Goal: Complete application form

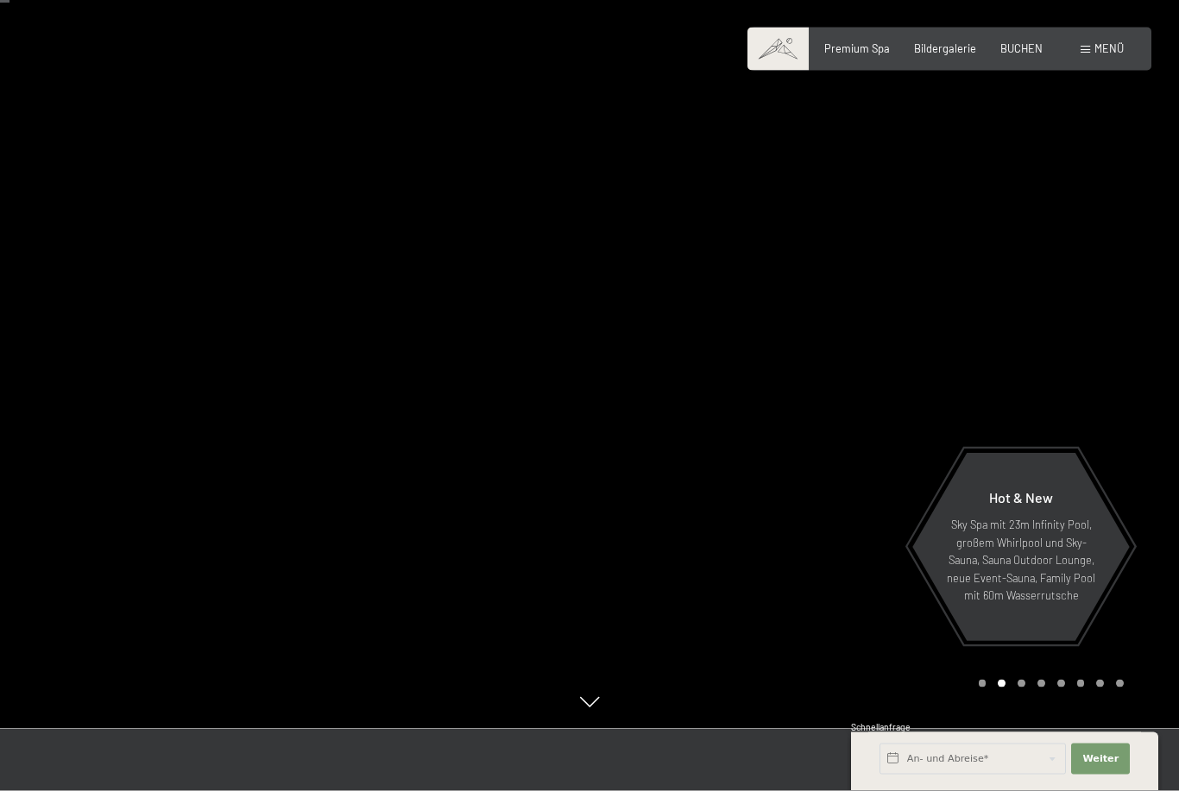
scroll to position [63, 0]
click at [948, 47] on span "Bildergalerie" at bounding box center [945, 46] width 62 height 14
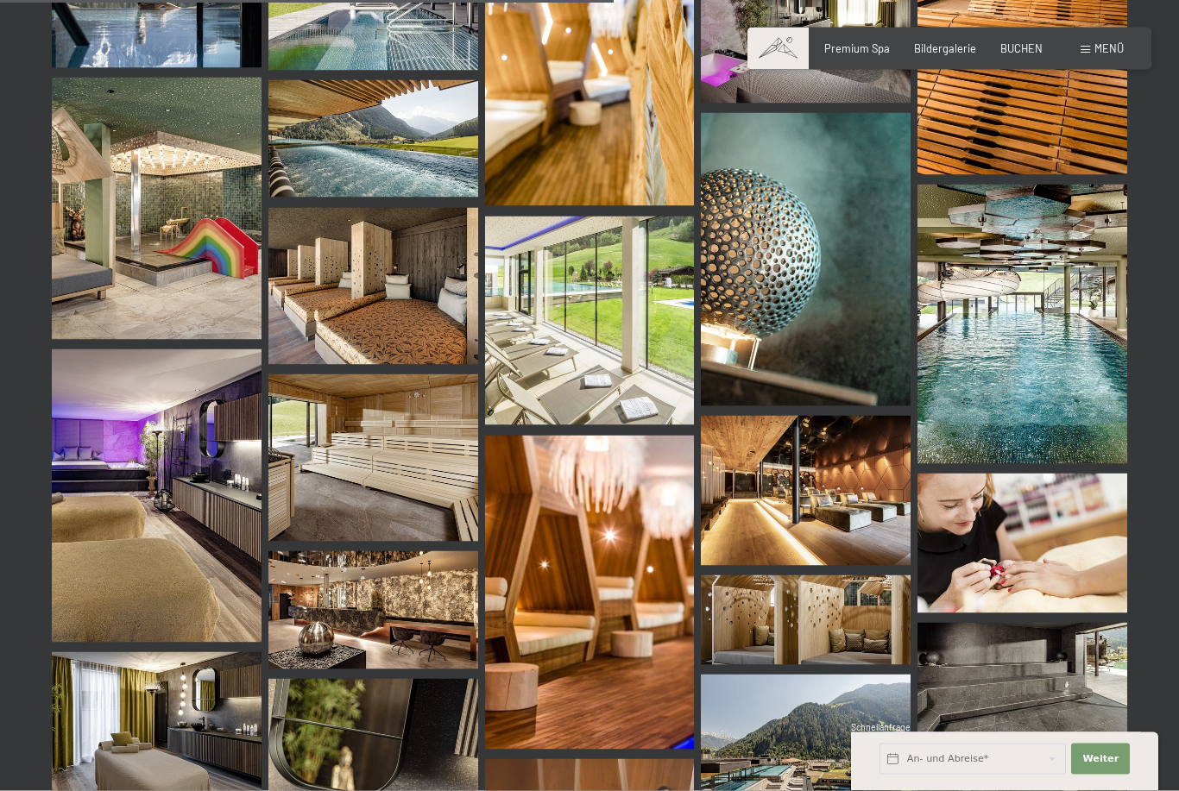
scroll to position [8568, 0]
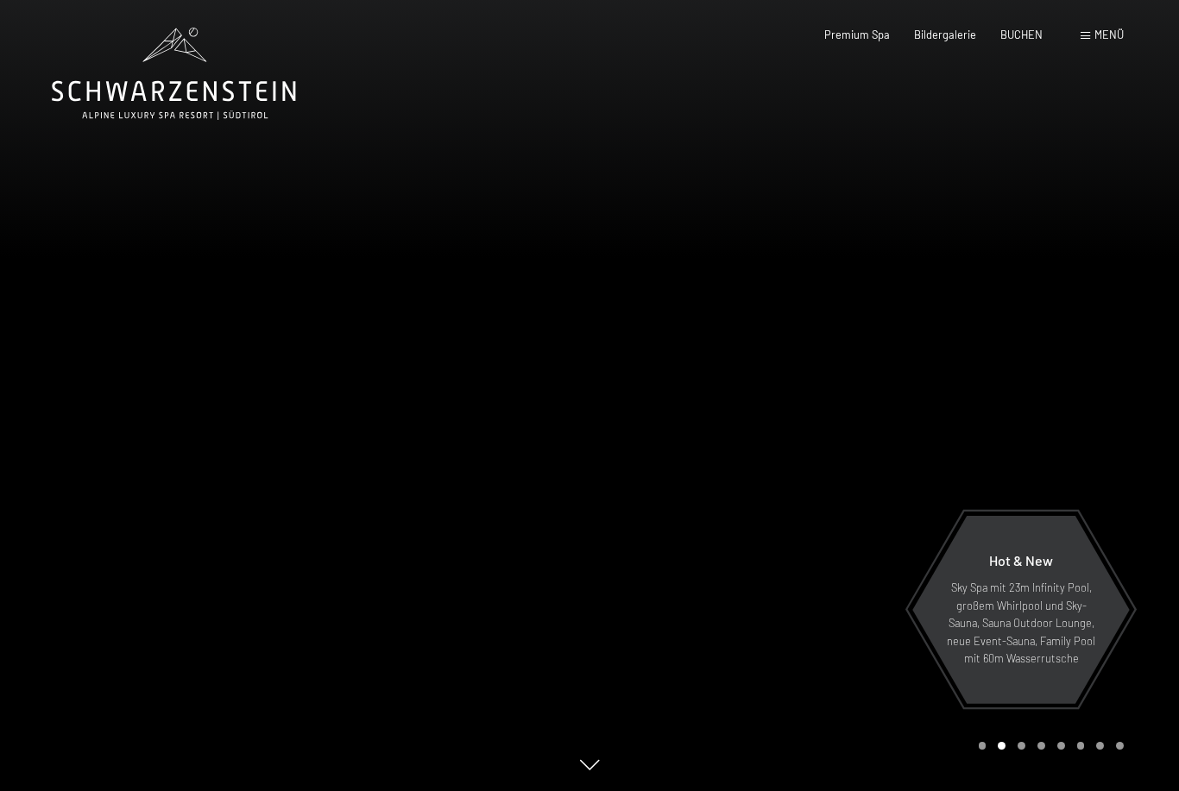
click at [1105, 37] on span "Menü" at bounding box center [1108, 35] width 29 height 14
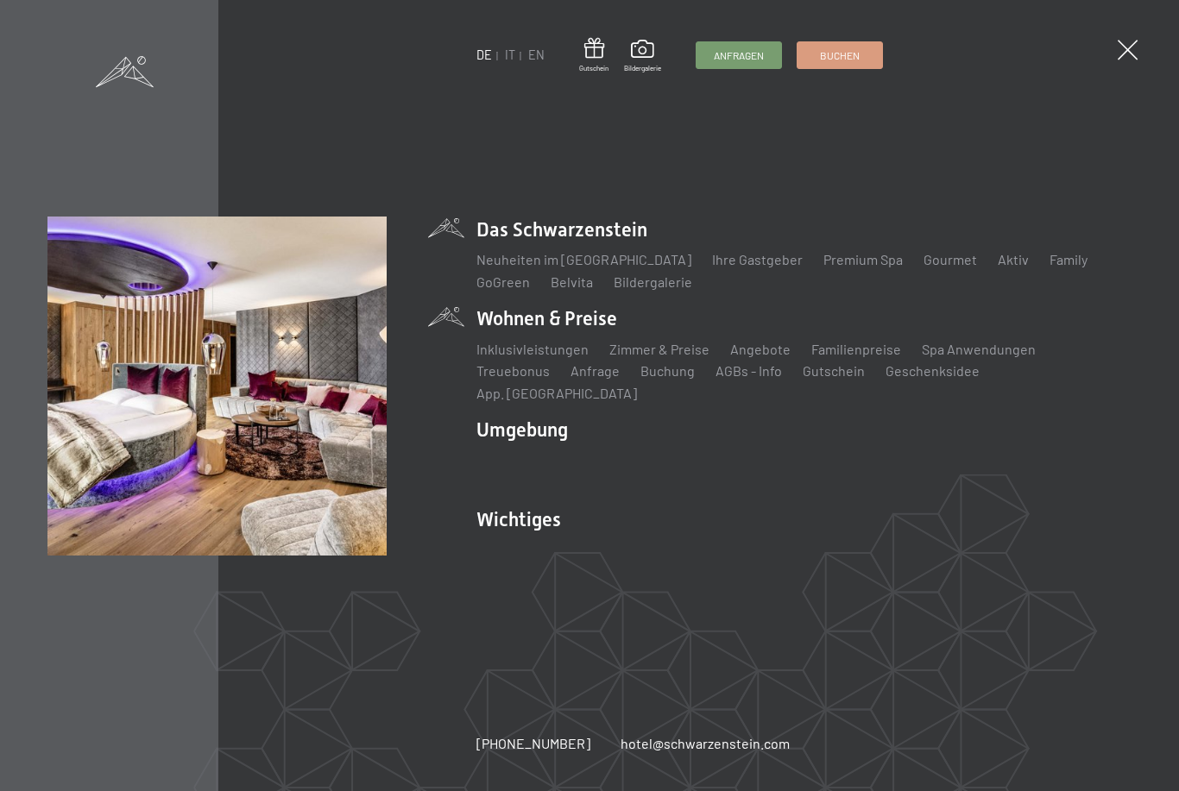
click at [595, 328] on li "Wohnen & Preise Inklusivleistungen Zimmer & Preise Liste Angebote Liste Familie…" at bounding box center [803, 354] width 655 height 98
click at [649, 357] on link "Zimmer & Preise" at bounding box center [659, 349] width 100 height 16
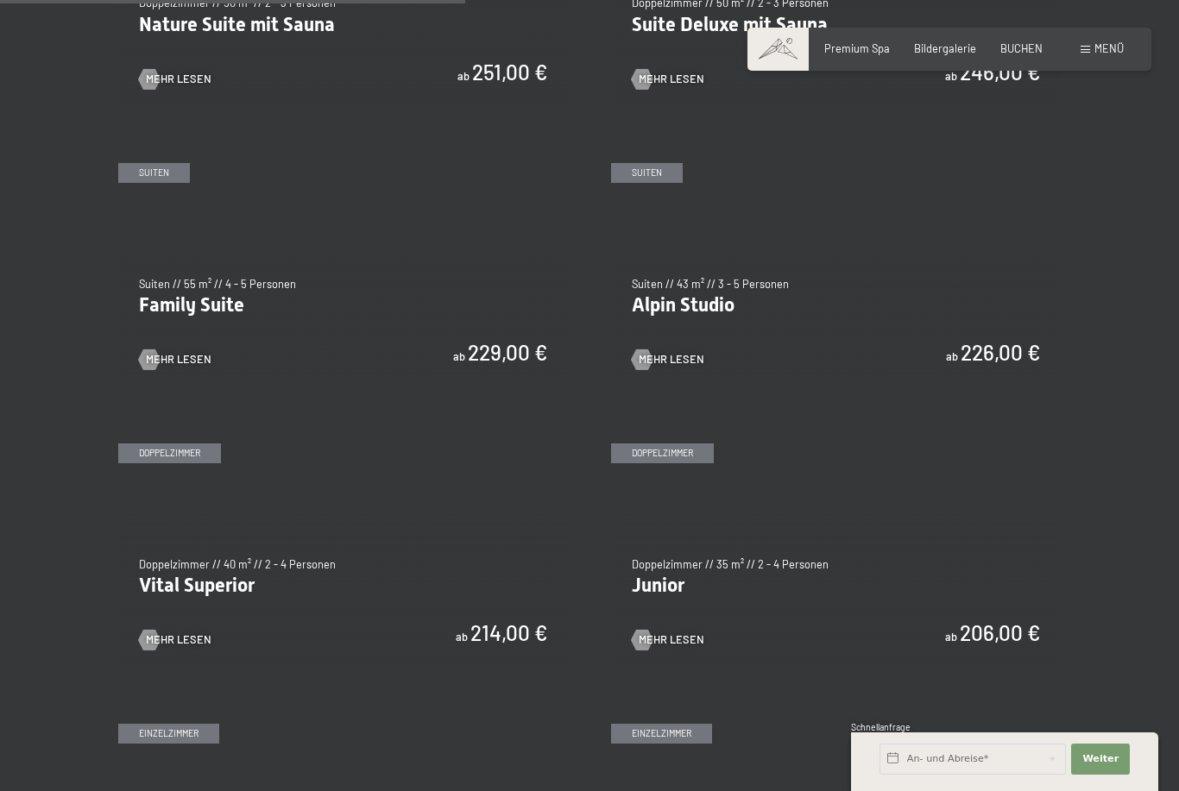
scroll to position [1635, 0]
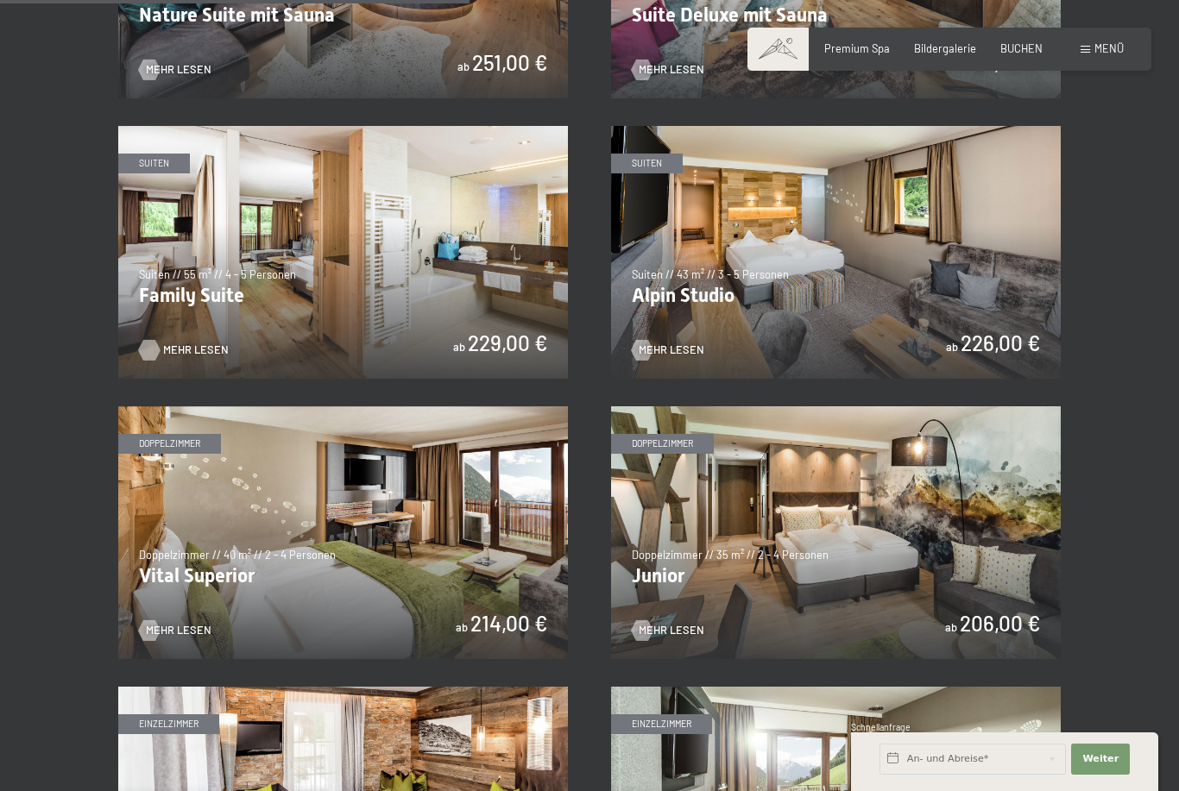
click at [181, 343] on span "Mehr Lesen" at bounding box center [196, 351] width 66 height 16
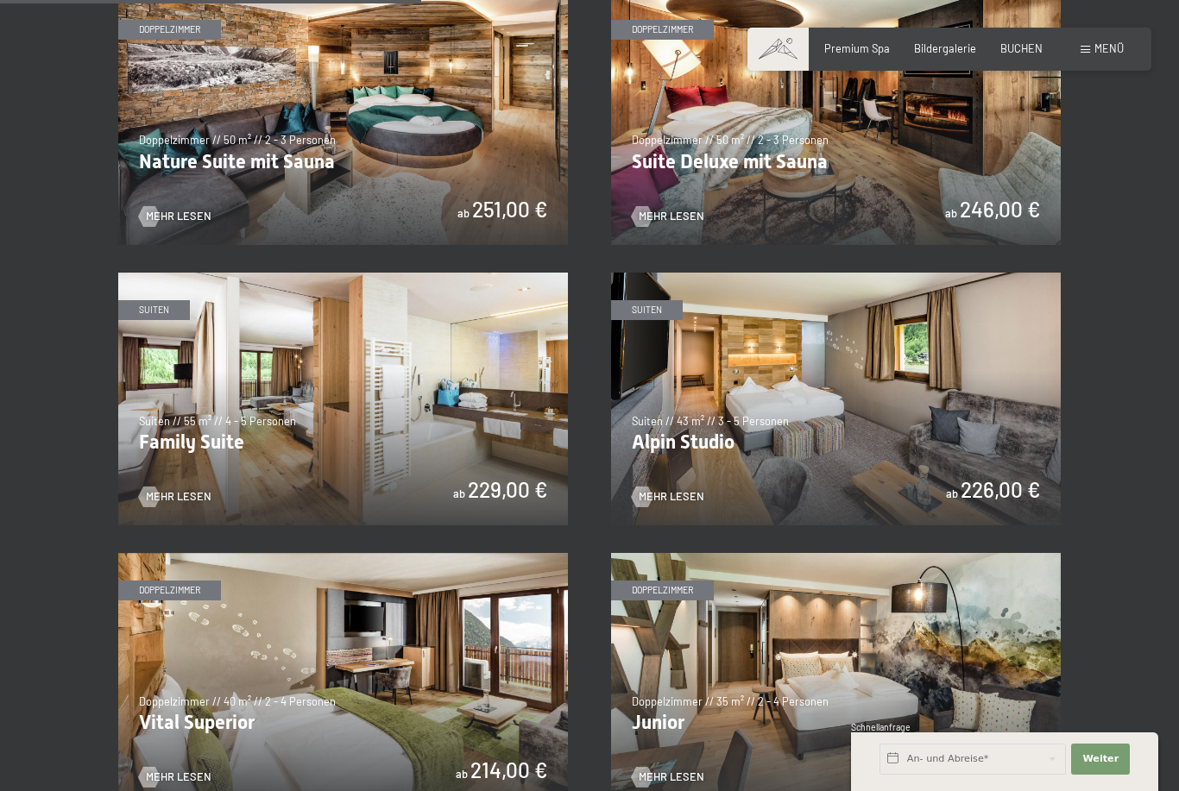
scroll to position [1487, 0]
click at [780, 380] on img at bounding box center [836, 400] width 450 height 253
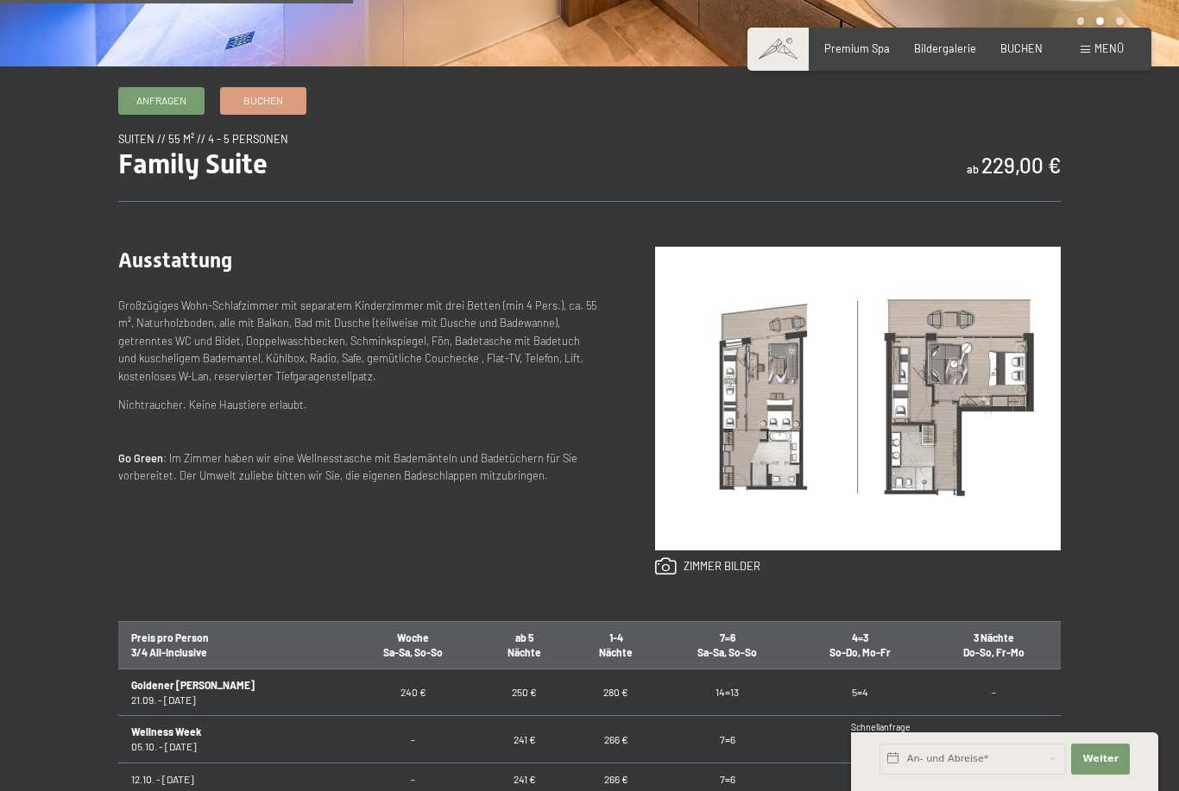
scroll to position [526, 0]
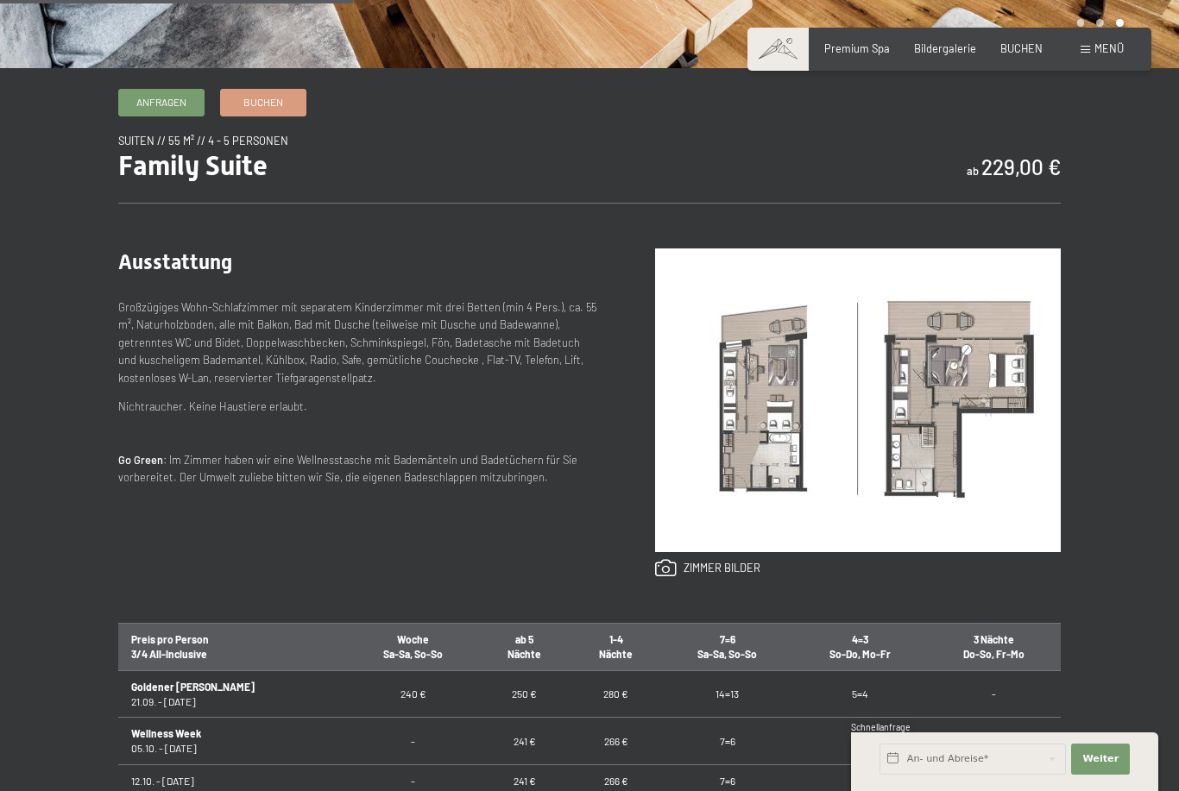
click at [780, 454] on img at bounding box center [858, 401] width 406 height 304
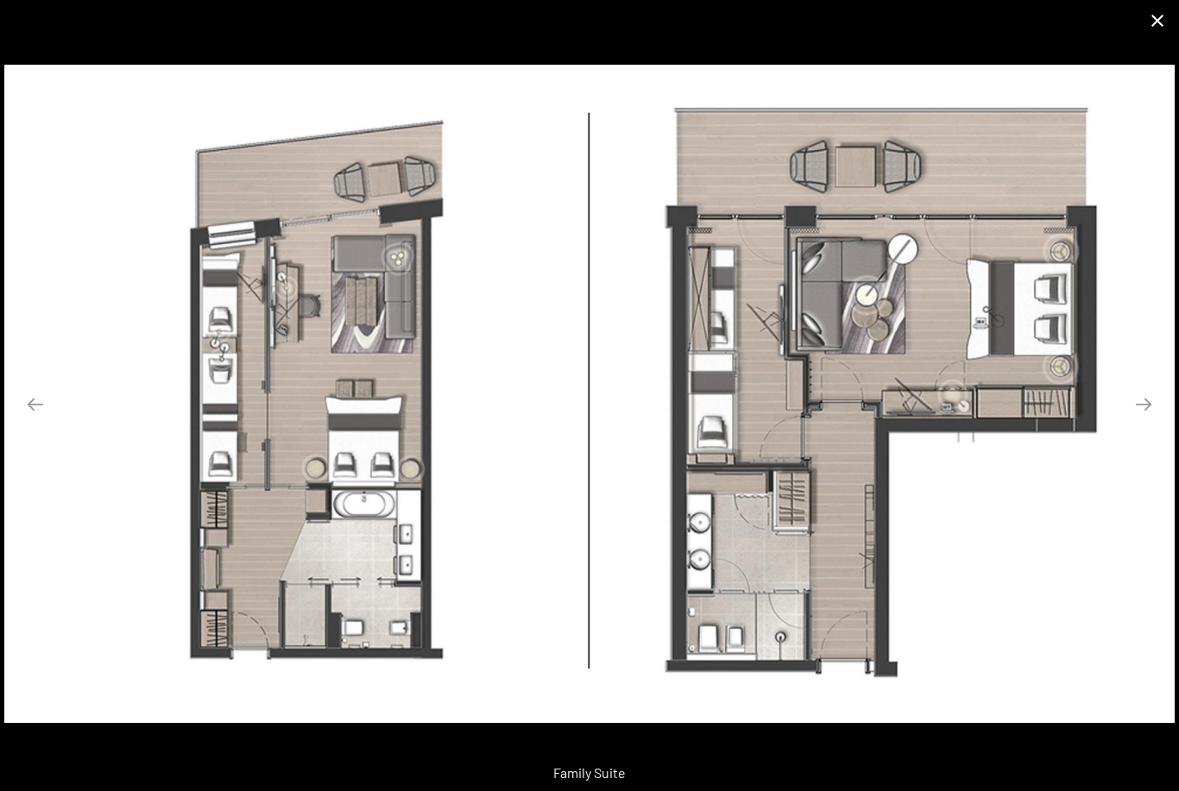
click at [1165, 22] on button "Close gallery" at bounding box center [1157, 20] width 43 height 41
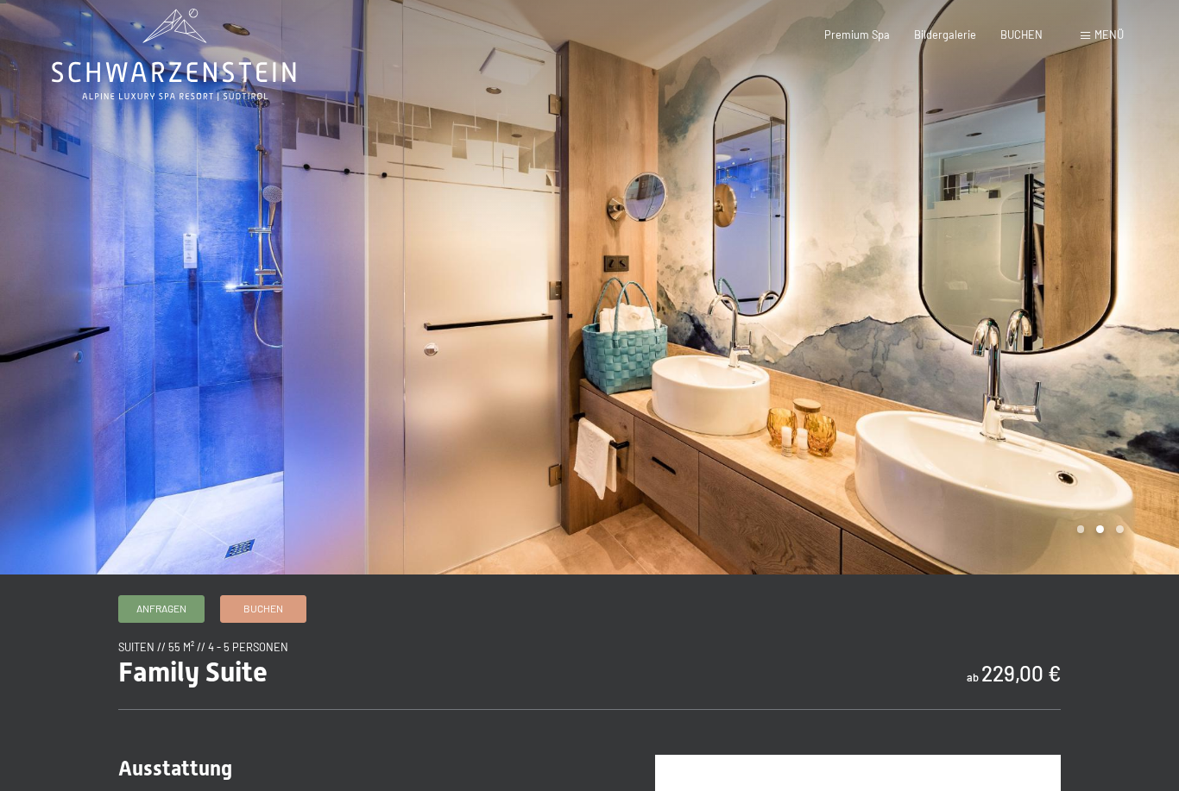
scroll to position [0, 0]
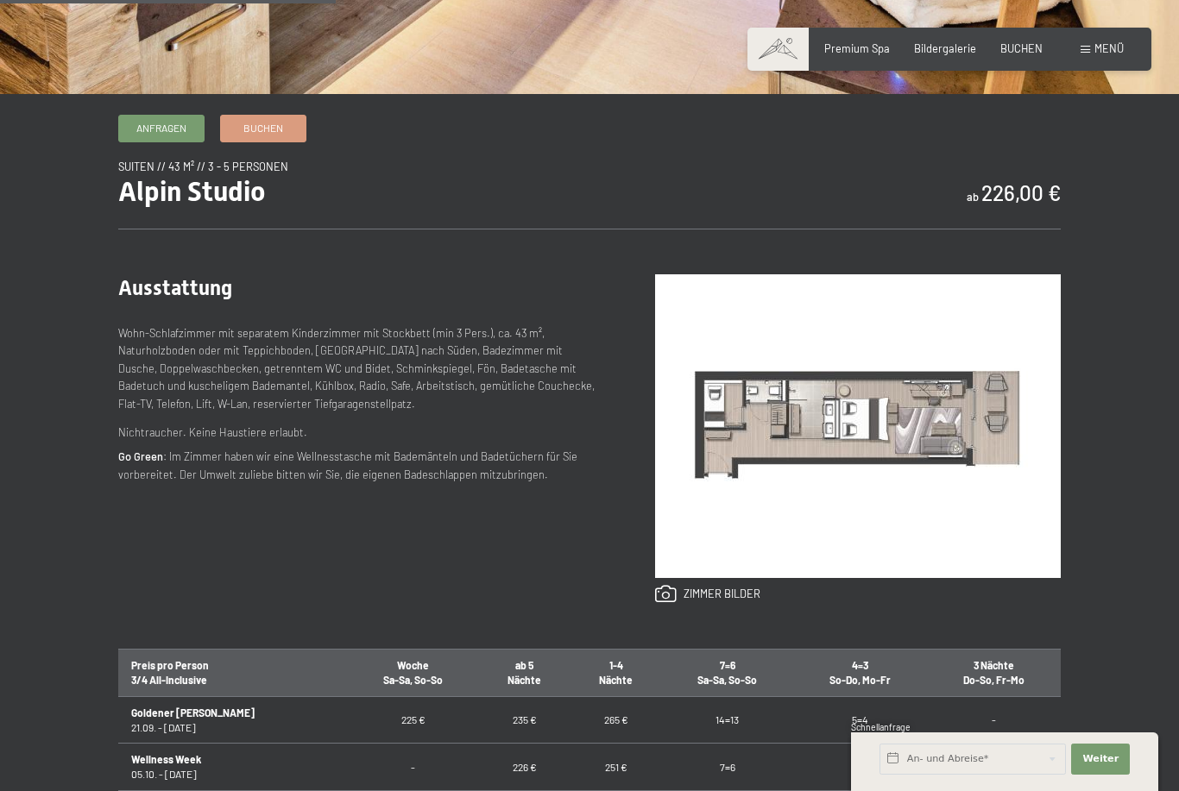
scroll to position [501, 0]
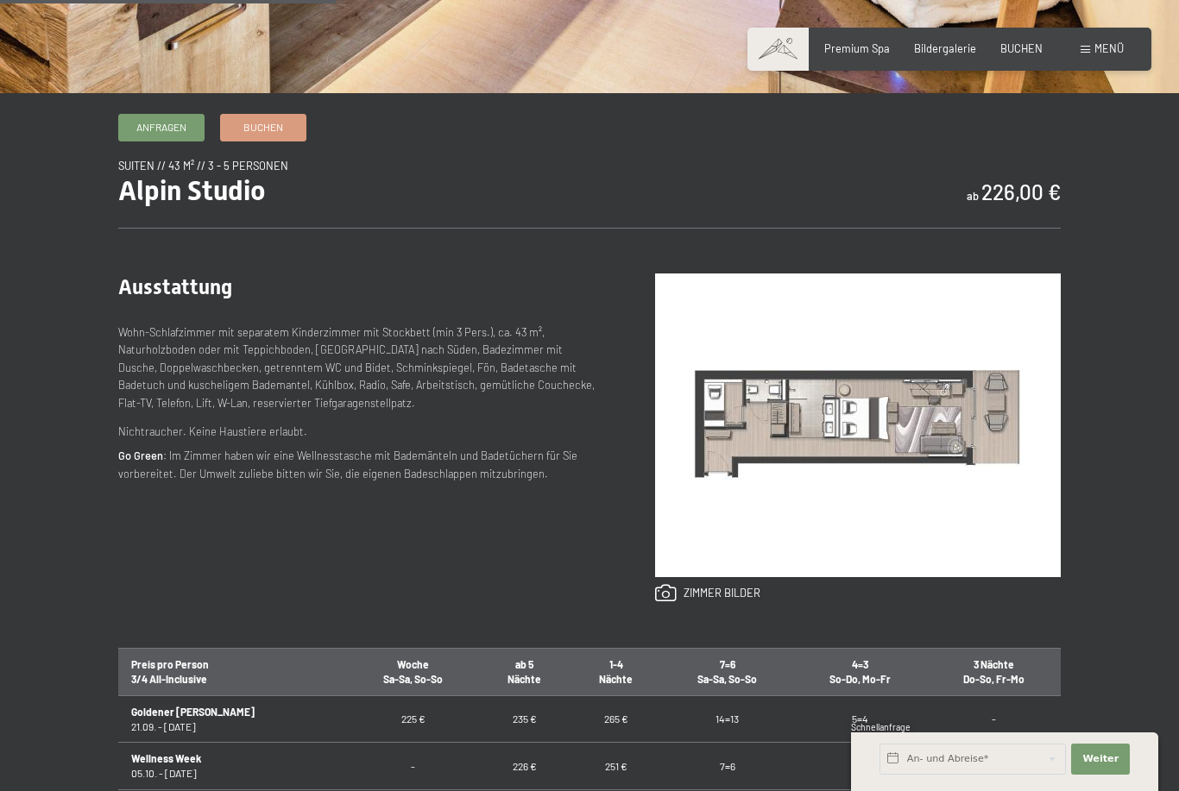
click at [889, 476] on img at bounding box center [858, 426] width 406 height 304
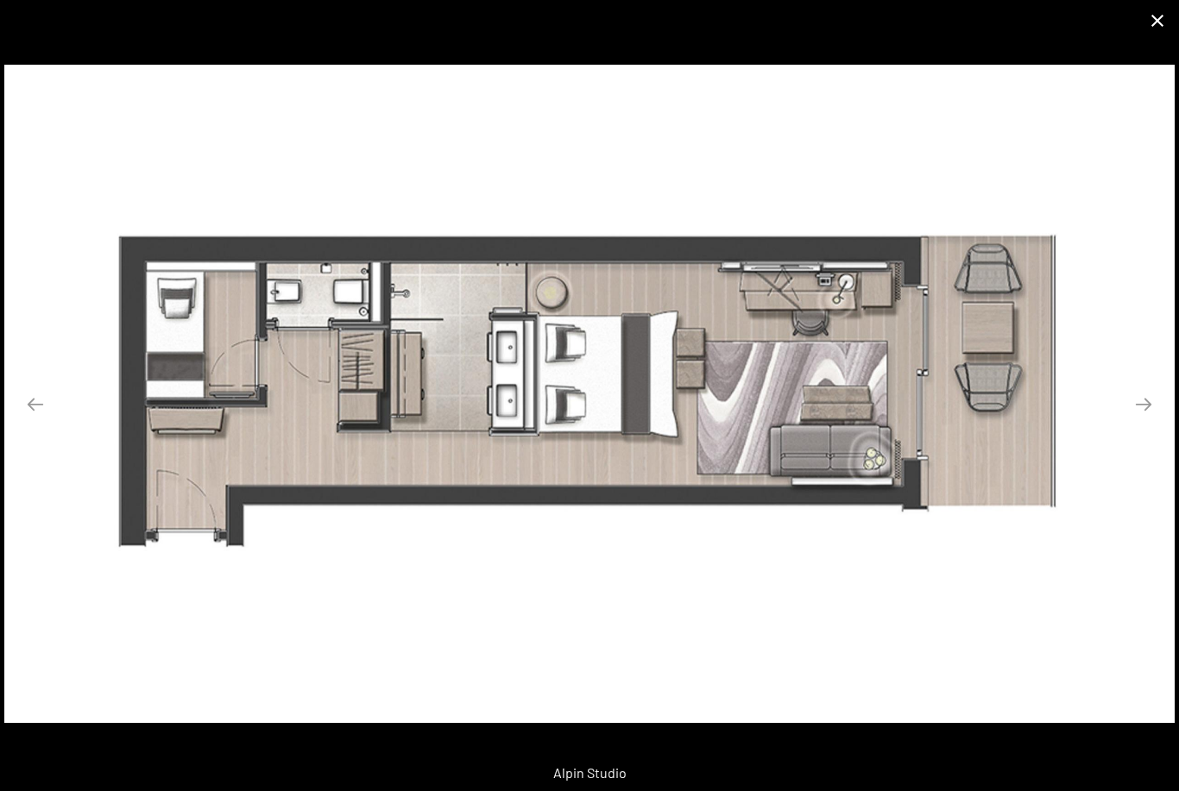
click at [1156, 19] on button "Close gallery" at bounding box center [1157, 20] width 43 height 41
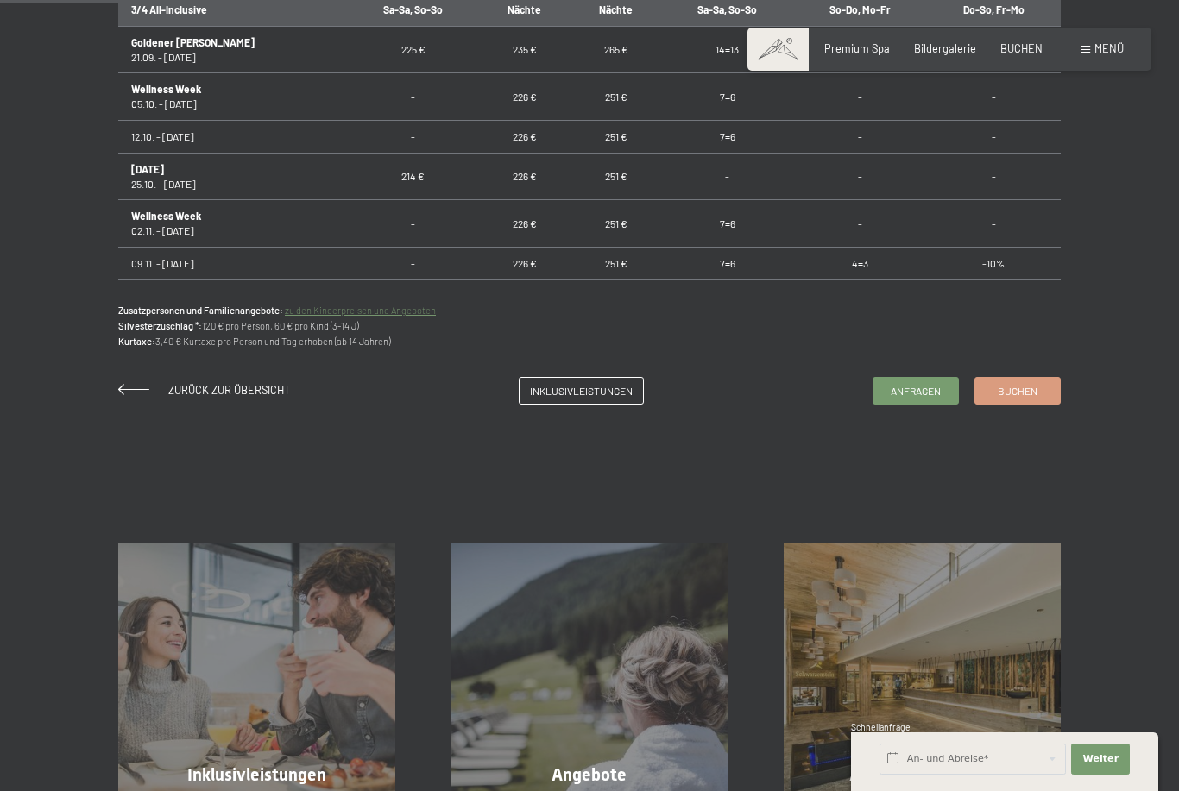
scroll to position [1166, 0]
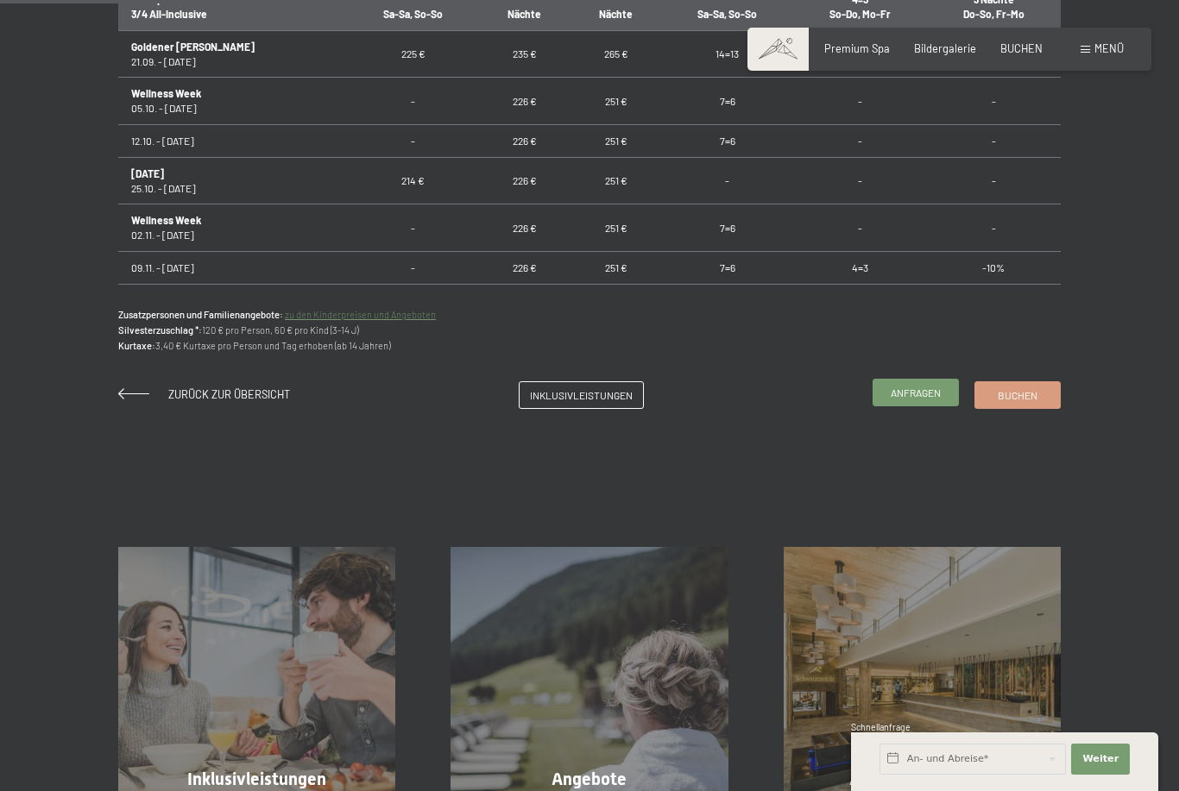
click at [924, 400] on span "Anfragen" at bounding box center [916, 393] width 50 height 15
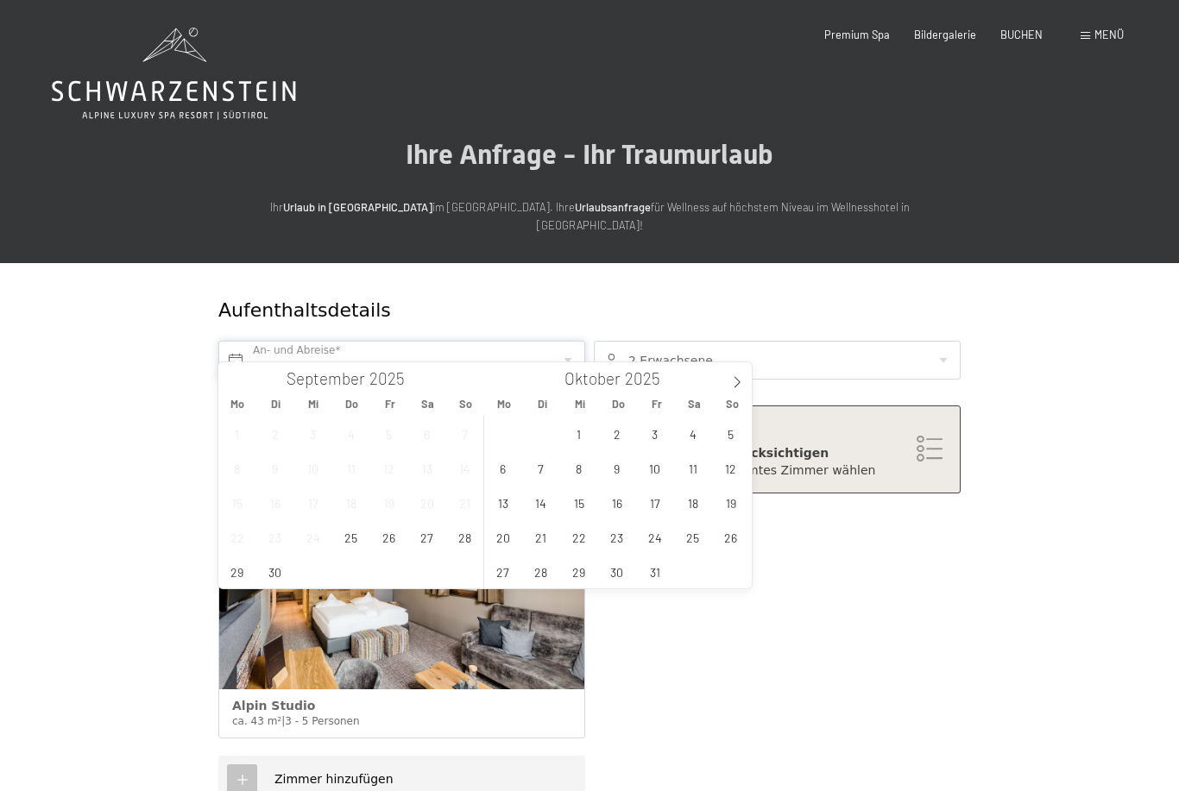
click at [566, 343] on input "text" at bounding box center [401, 360] width 367 height 39
click at [740, 388] on icon at bounding box center [737, 382] width 12 height 12
type input "2026"
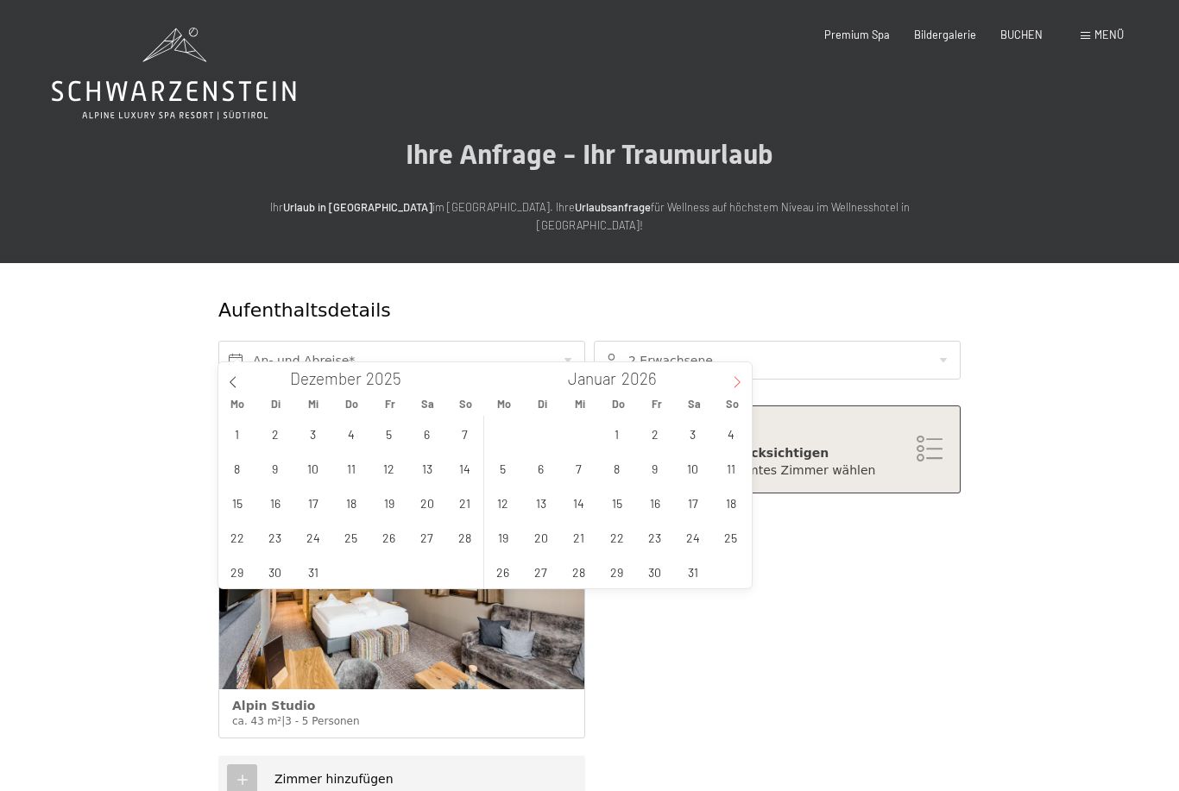
click at [740, 388] on icon at bounding box center [737, 382] width 12 height 12
type input "2026"
click at [740, 388] on icon at bounding box center [737, 382] width 12 height 12
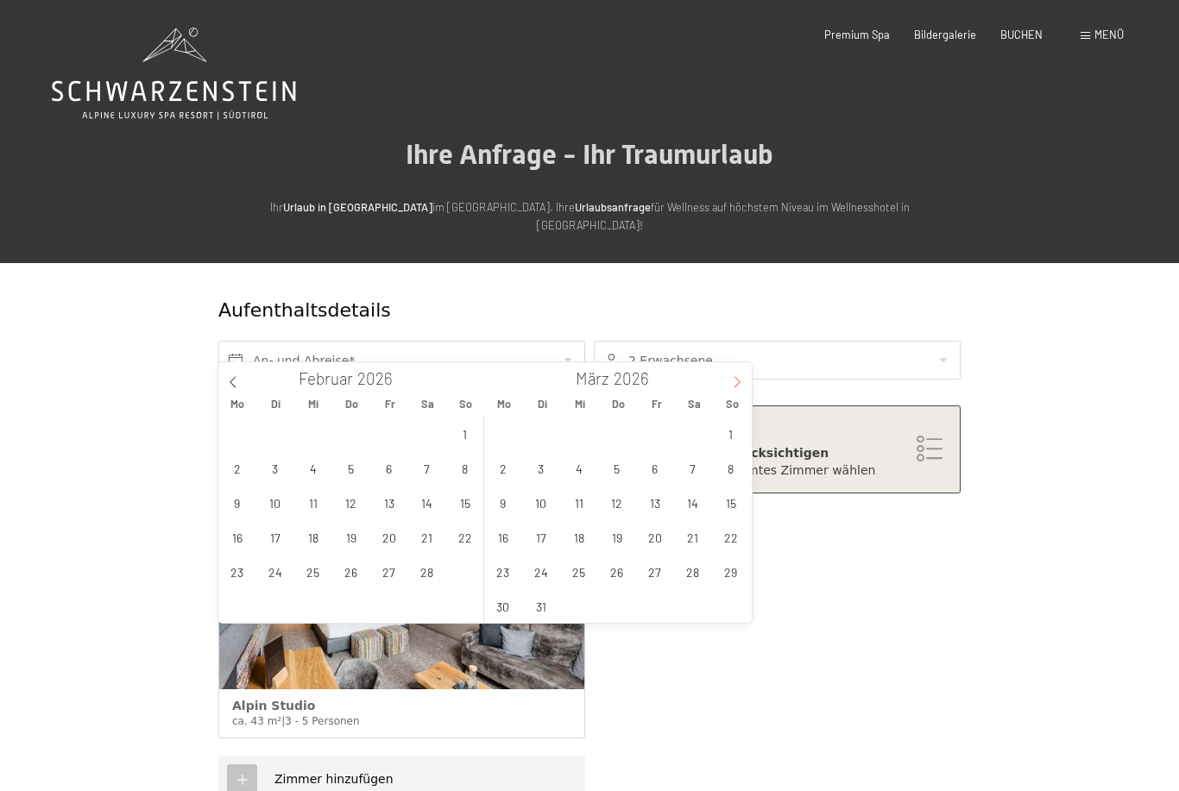
click at [740, 388] on icon at bounding box center [737, 382] width 12 height 12
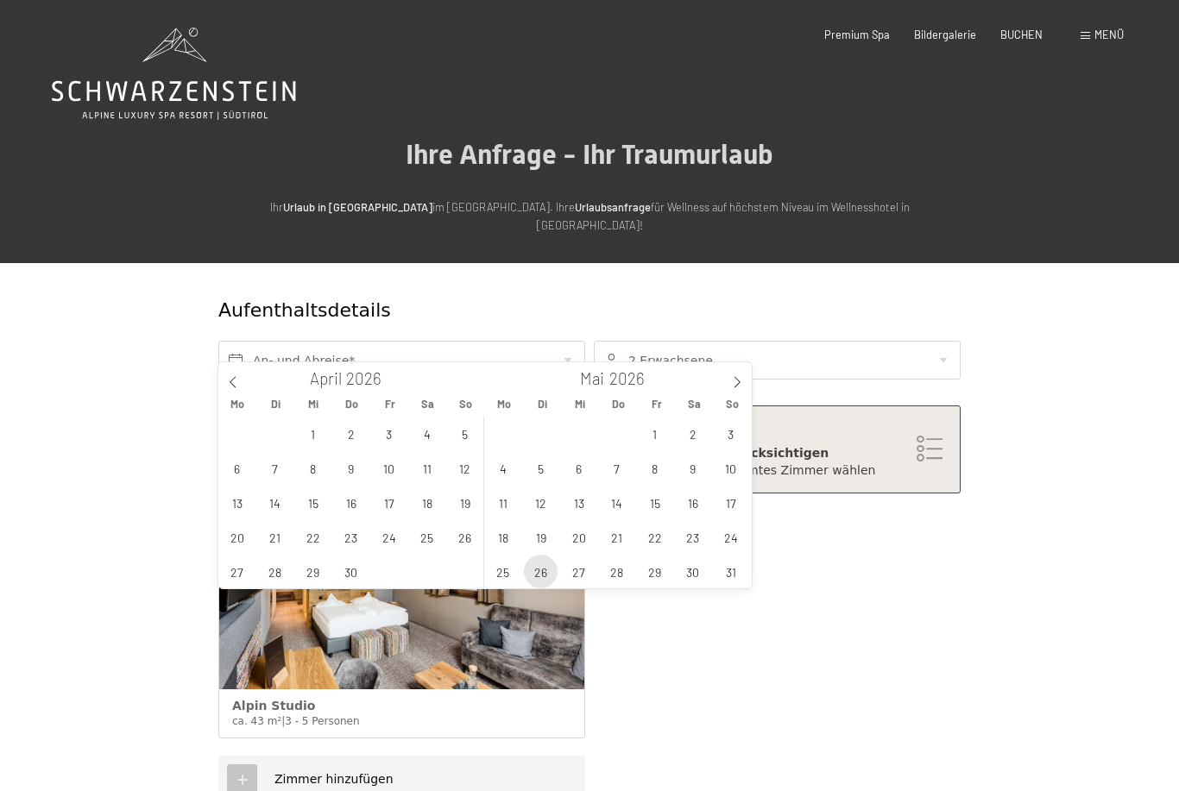
click at [538, 576] on span "26" at bounding box center [541, 572] width 34 height 34
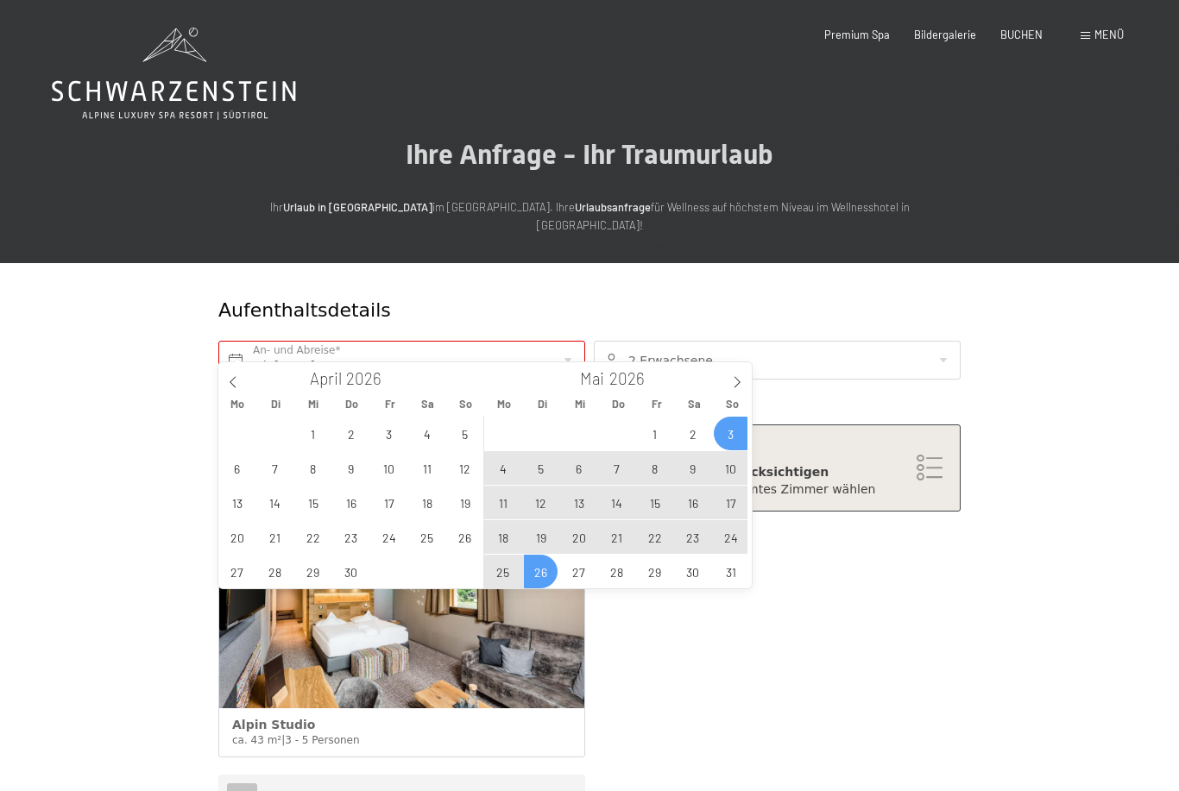
click at [939, 341] on div at bounding box center [777, 360] width 367 height 39
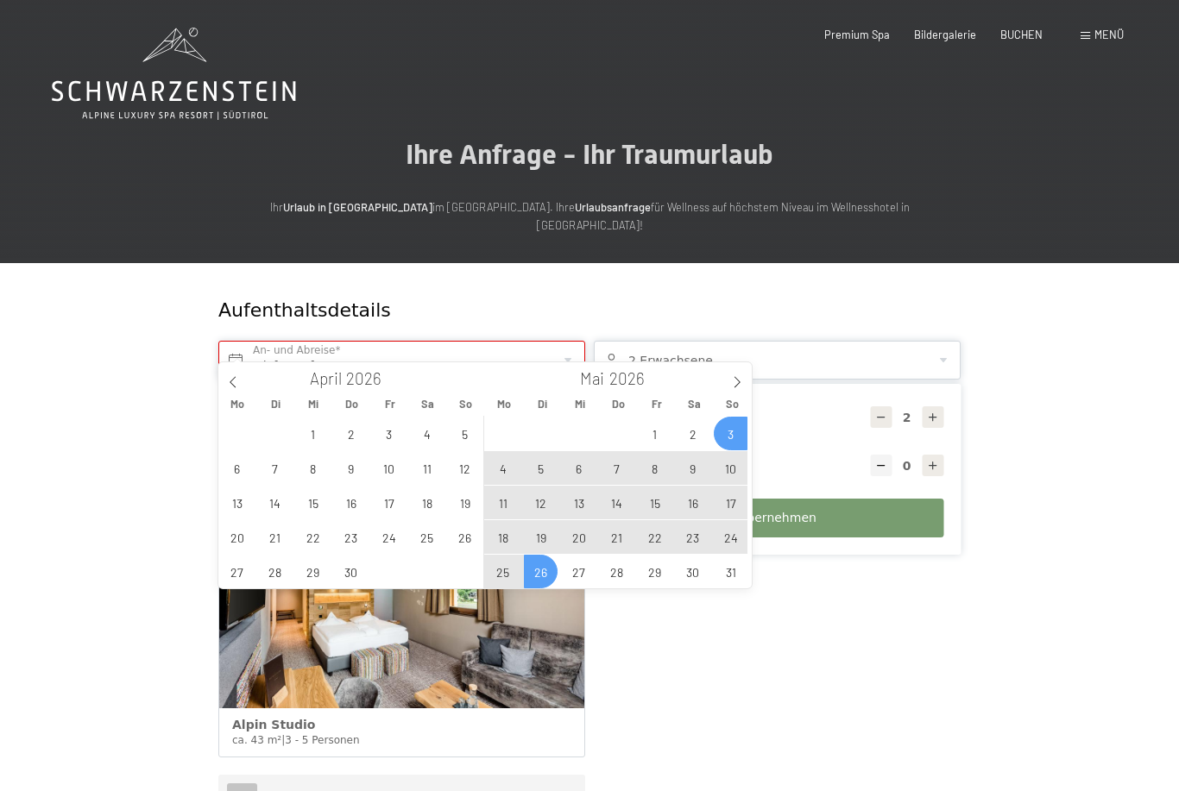
click at [571, 341] on input "Di. 26.05.2026" at bounding box center [401, 360] width 367 height 39
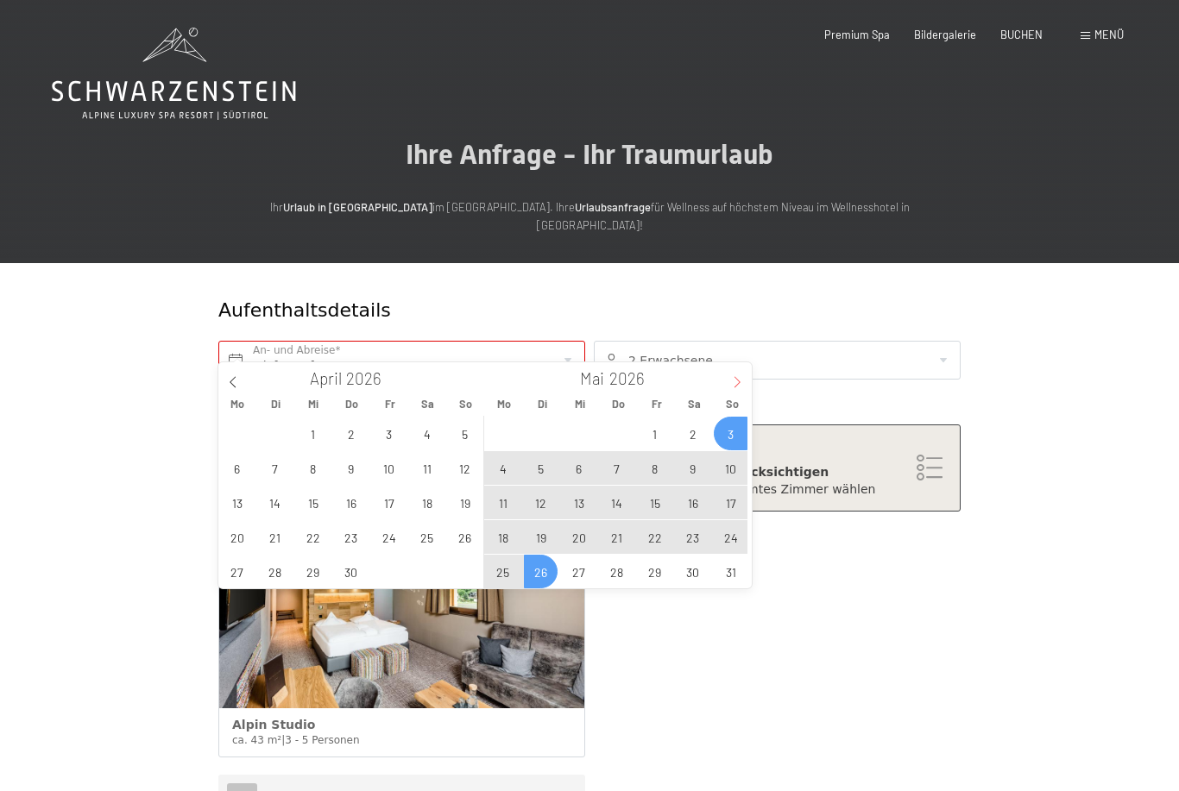
click at [731, 381] on icon at bounding box center [737, 382] width 12 height 12
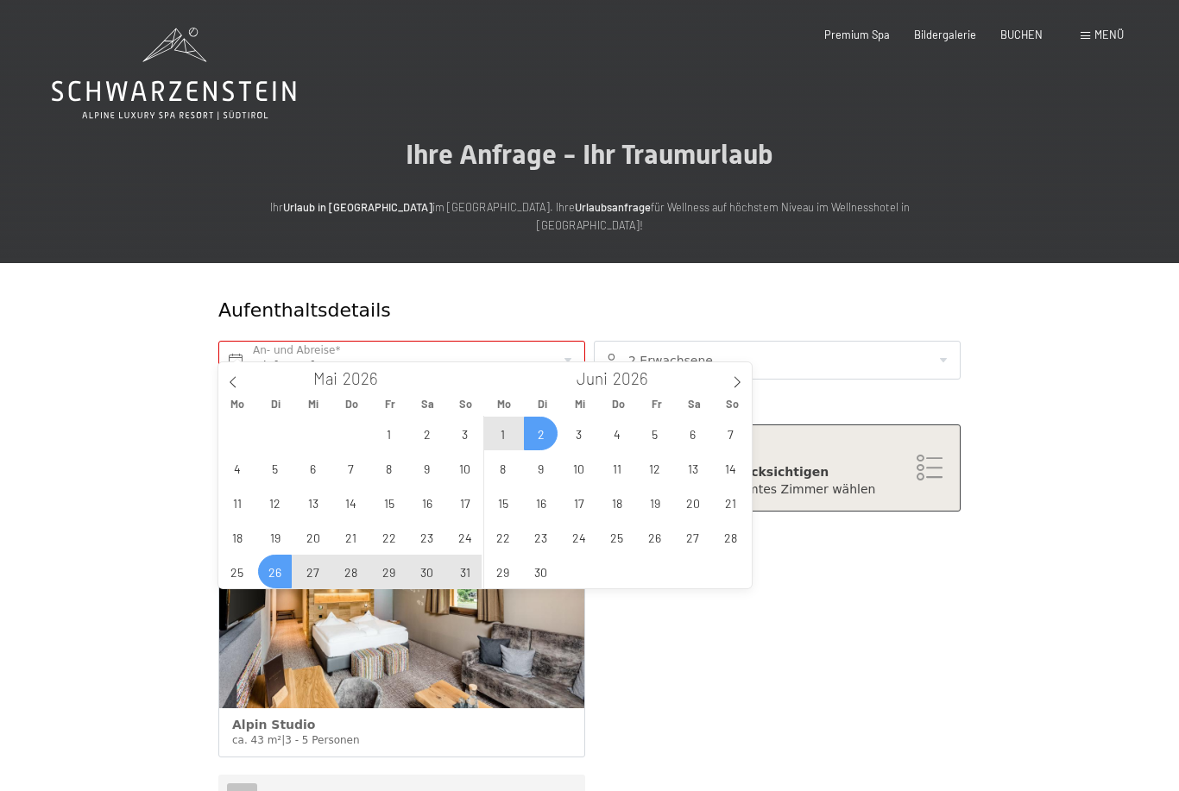
click at [539, 435] on span "2" at bounding box center [541, 434] width 34 height 34
type input "Di. 26.05.2026 - Di. 02.06.2026"
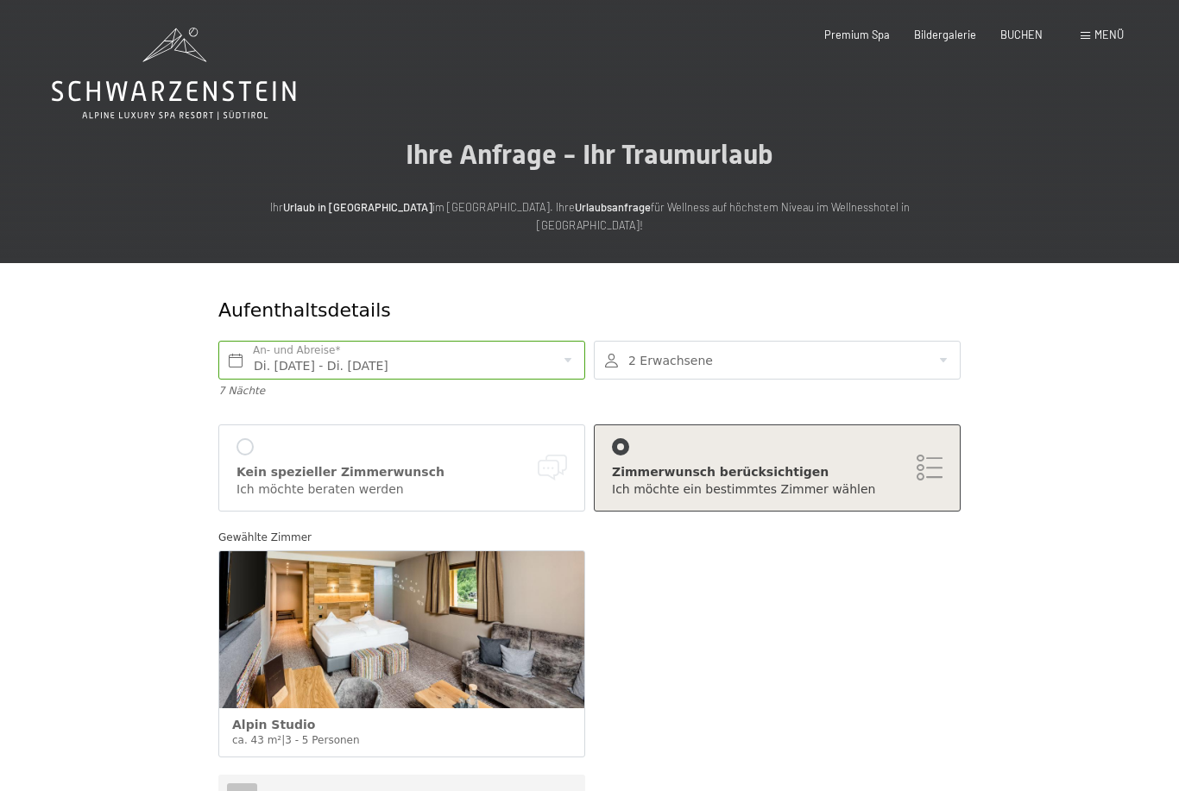
click at [941, 344] on div at bounding box center [777, 360] width 367 height 39
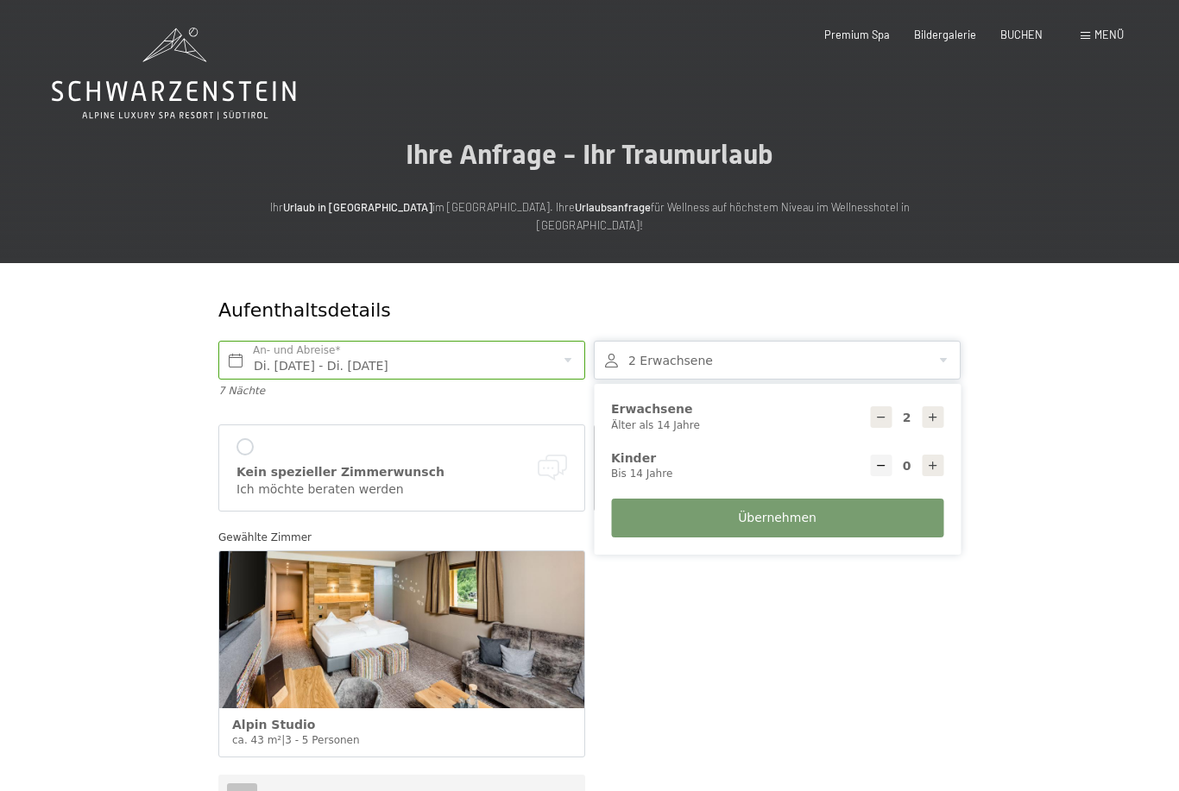
click at [932, 460] on icon at bounding box center [933, 466] width 12 height 12
type input "1"
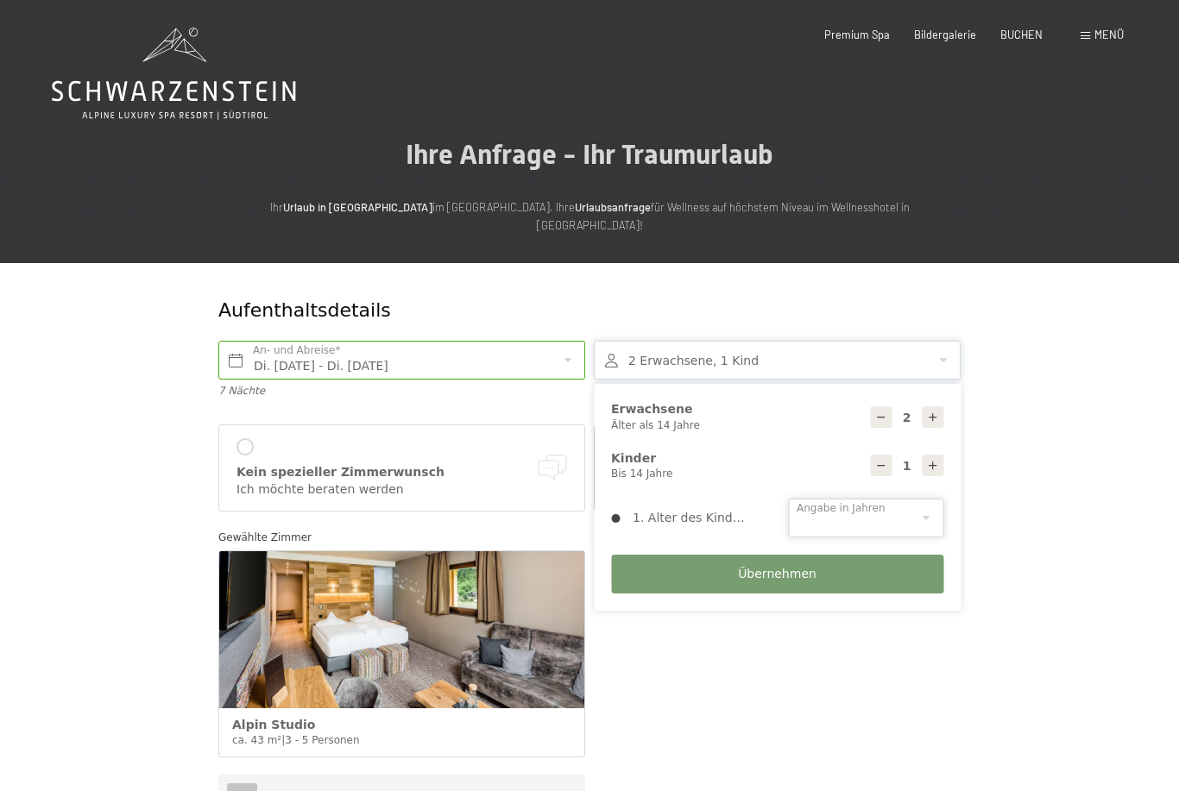
select select "14"
click at [827, 555] on button "Übernehmen" at bounding box center [777, 574] width 332 height 39
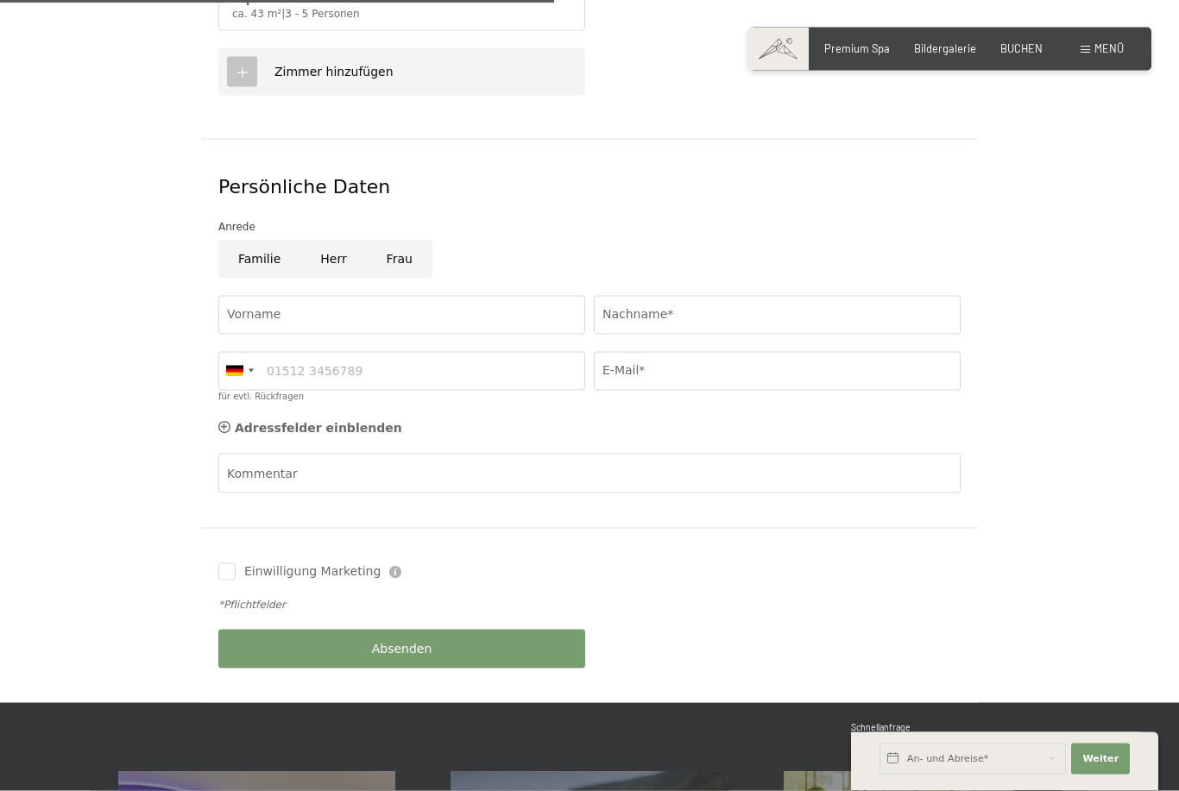
scroll to position [731, 0]
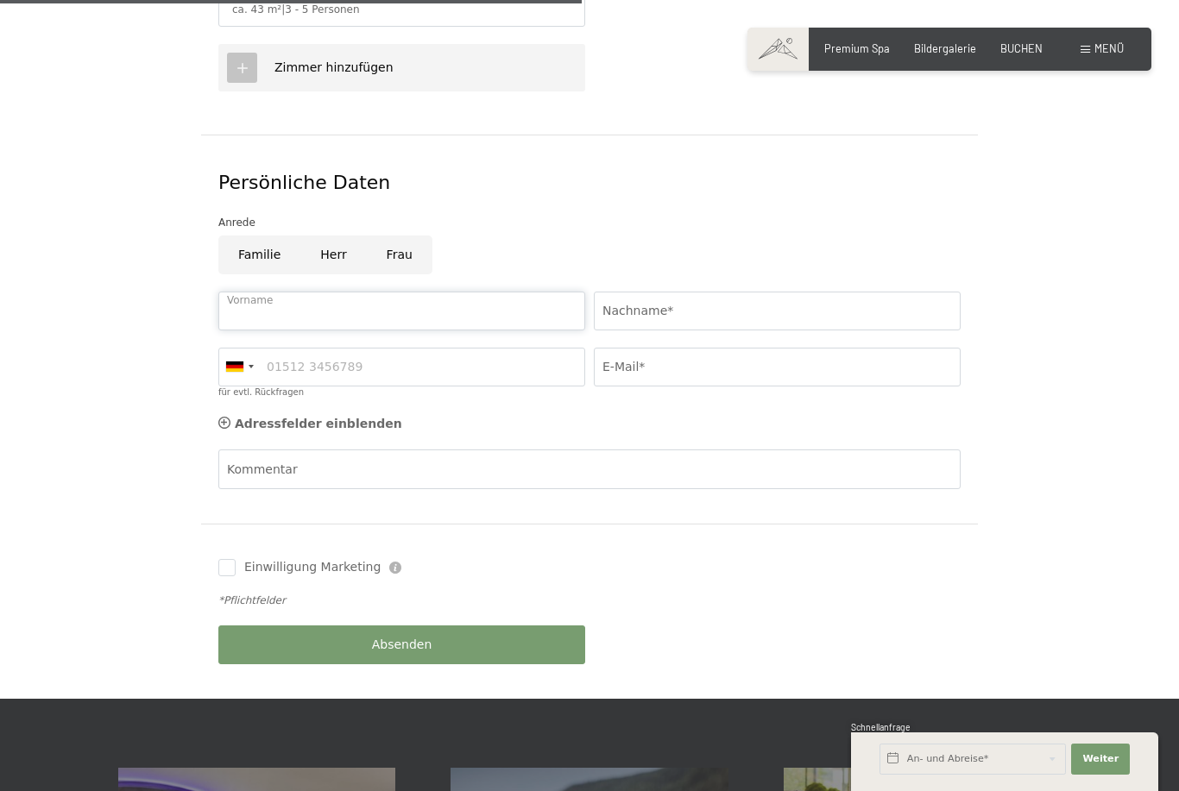
drag, startPoint x: 242, startPoint y: 290, endPoint x: 260, endPoint y: 289, distance: 17.3
click at [246, 292] on input "Vorname" at bounding box center [401, 311] width 367 height 39
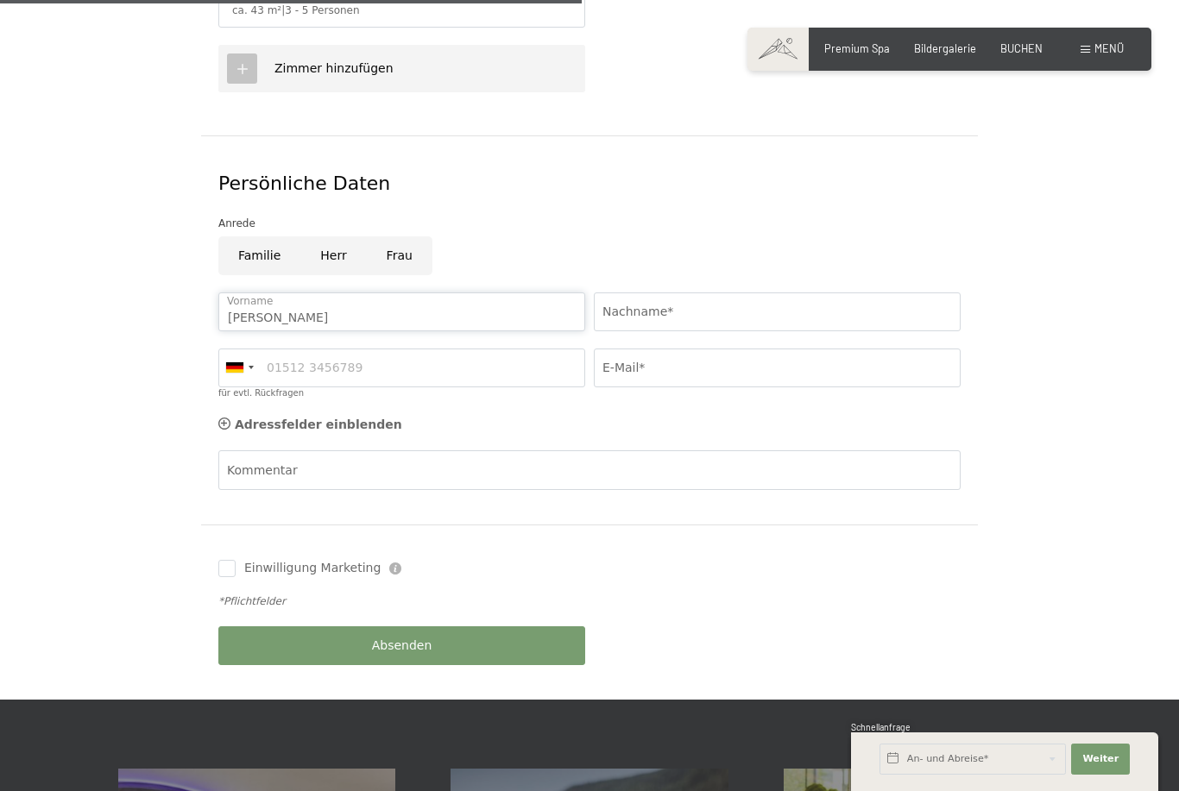
type input "Johann"
click at [613, 293] on input "Nachname*" at bounding box center [777, 312] width 367 height 39
type input "Schertl"
click at [286, 349] on input "für evtl. Rückfragen" at bounding box center [401, 368] width 367 height 39
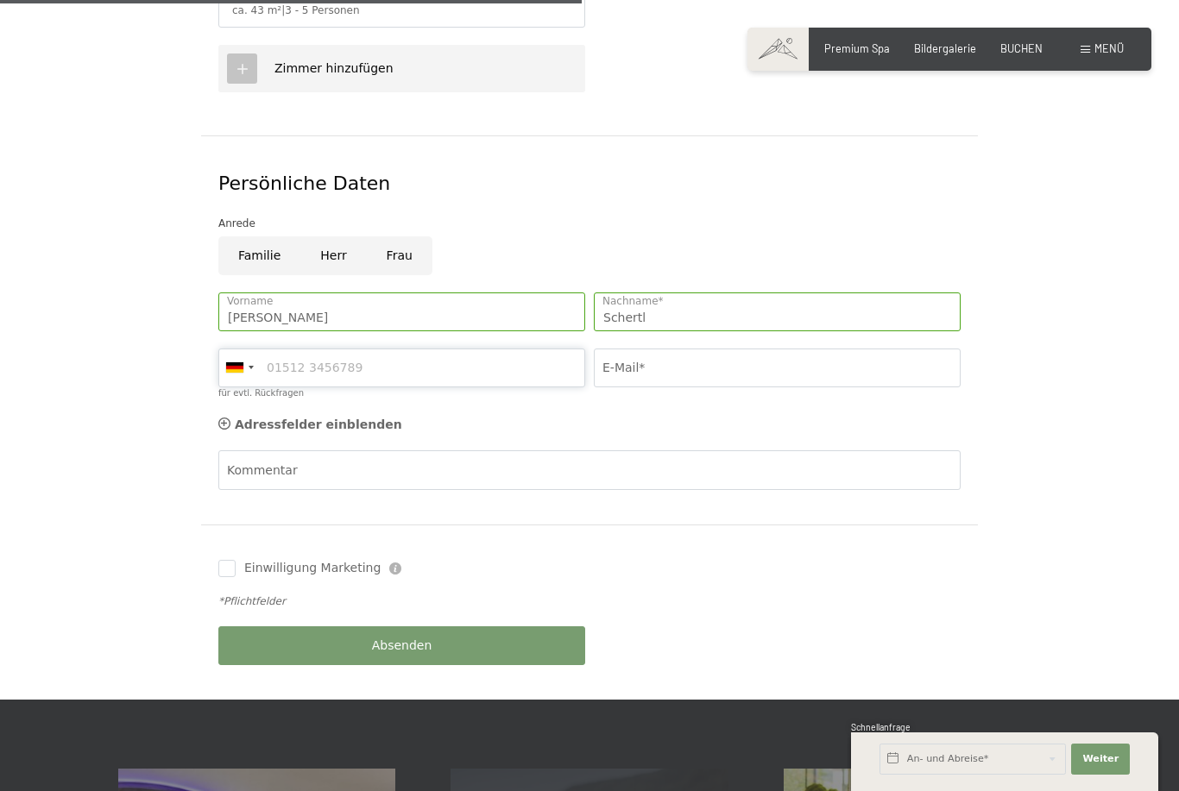
type input "2361373099"
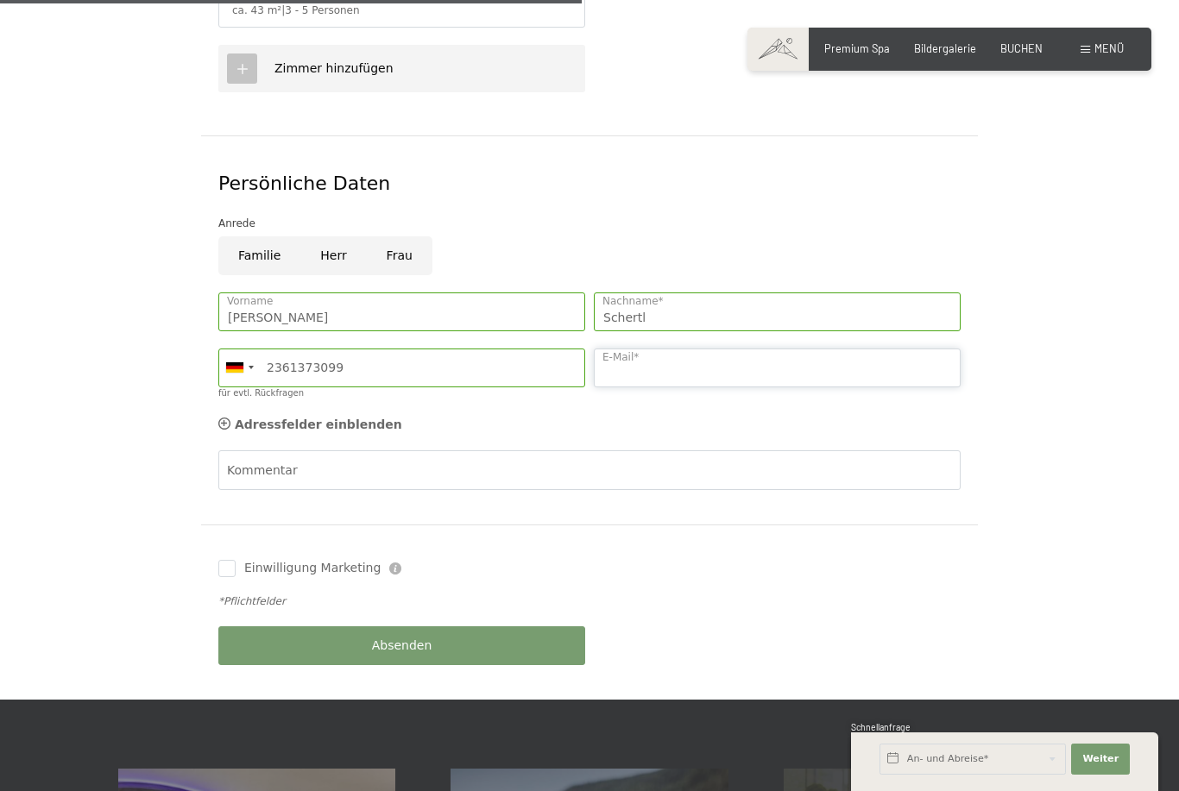
type input "hansschertl@web.de"
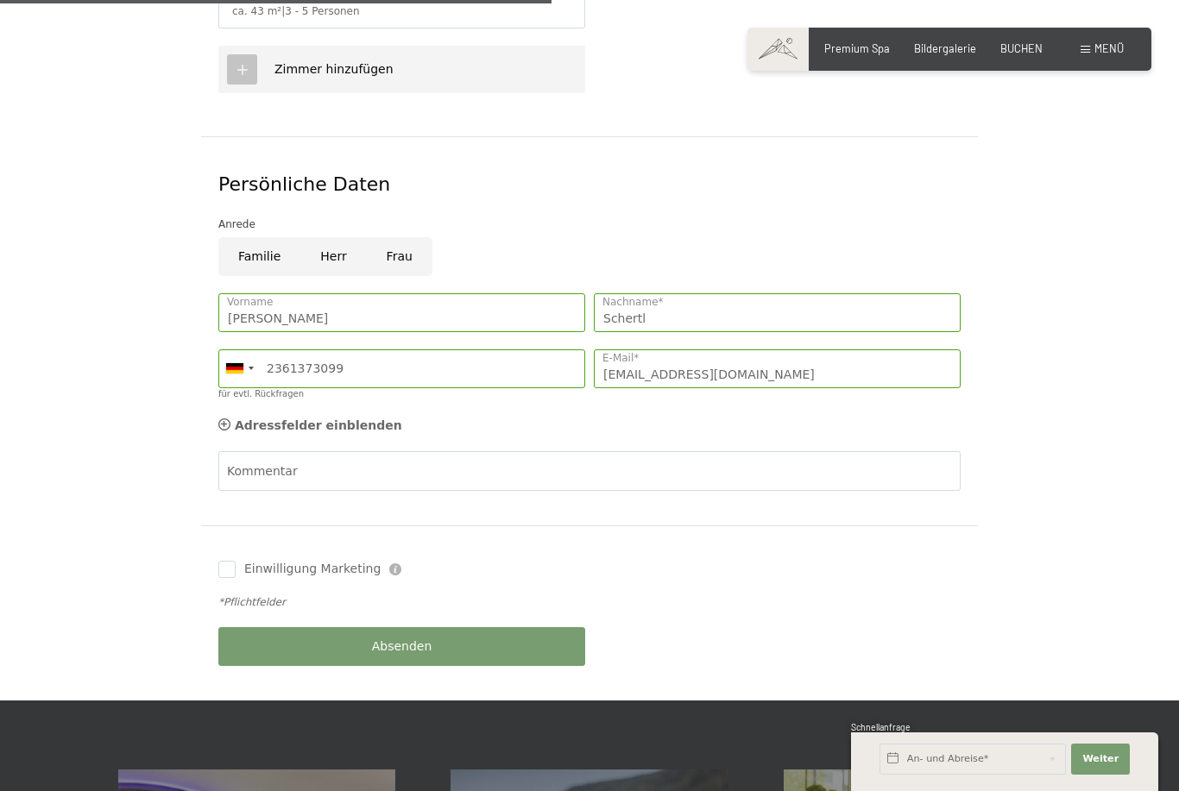
scroll to position [731, 0]
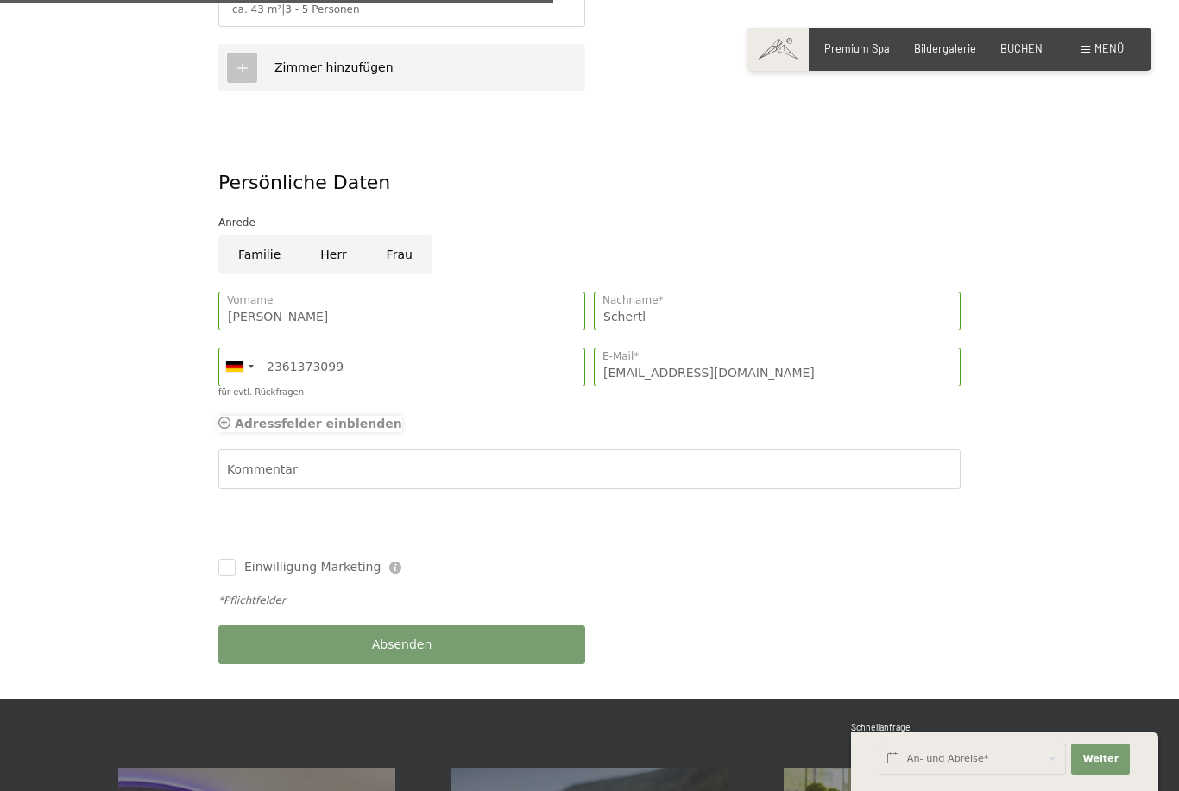
click at [249, 417] on span "Adressfelder einblenden" at bounding box center [318, 424] width 167 height 14
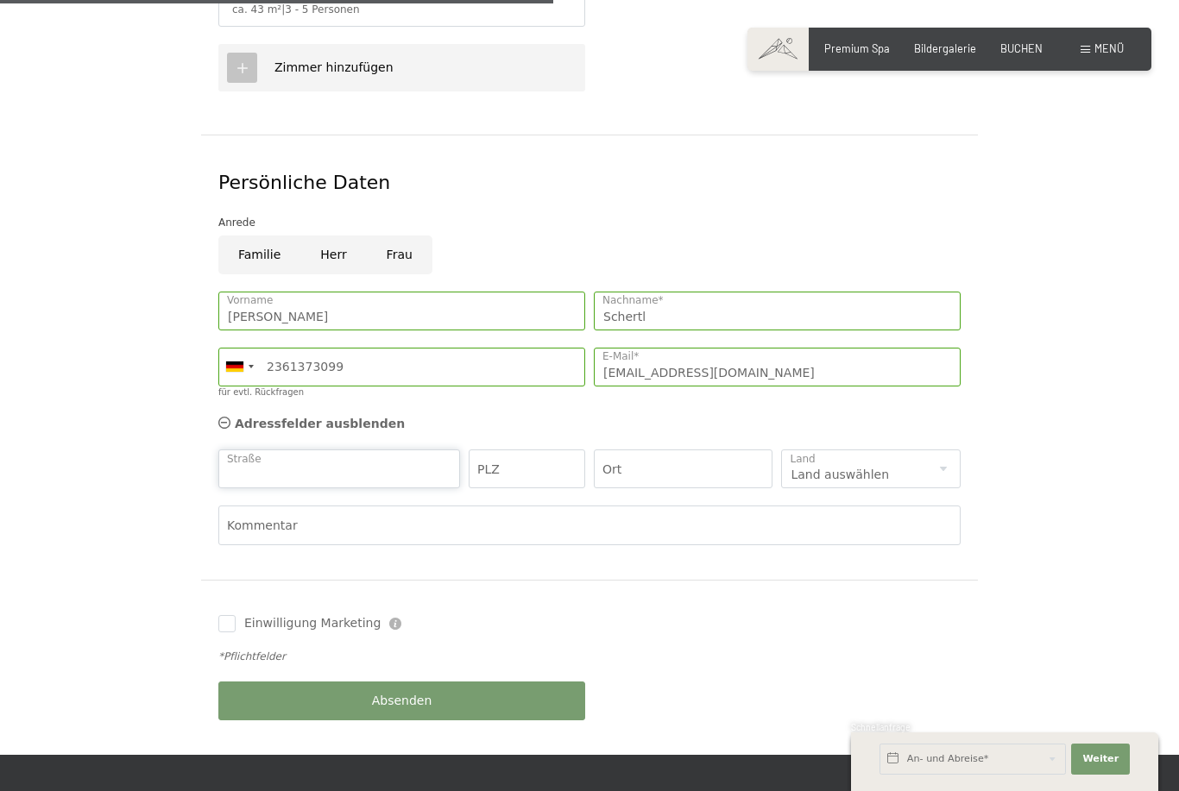
click at [275, 450] on input "Straße" at bounding box center [339, 469] width 242 height 39
type input "Ronshauser Straße 7b"
type input "45663"
type input "Recklinghausen"
select select "DE"
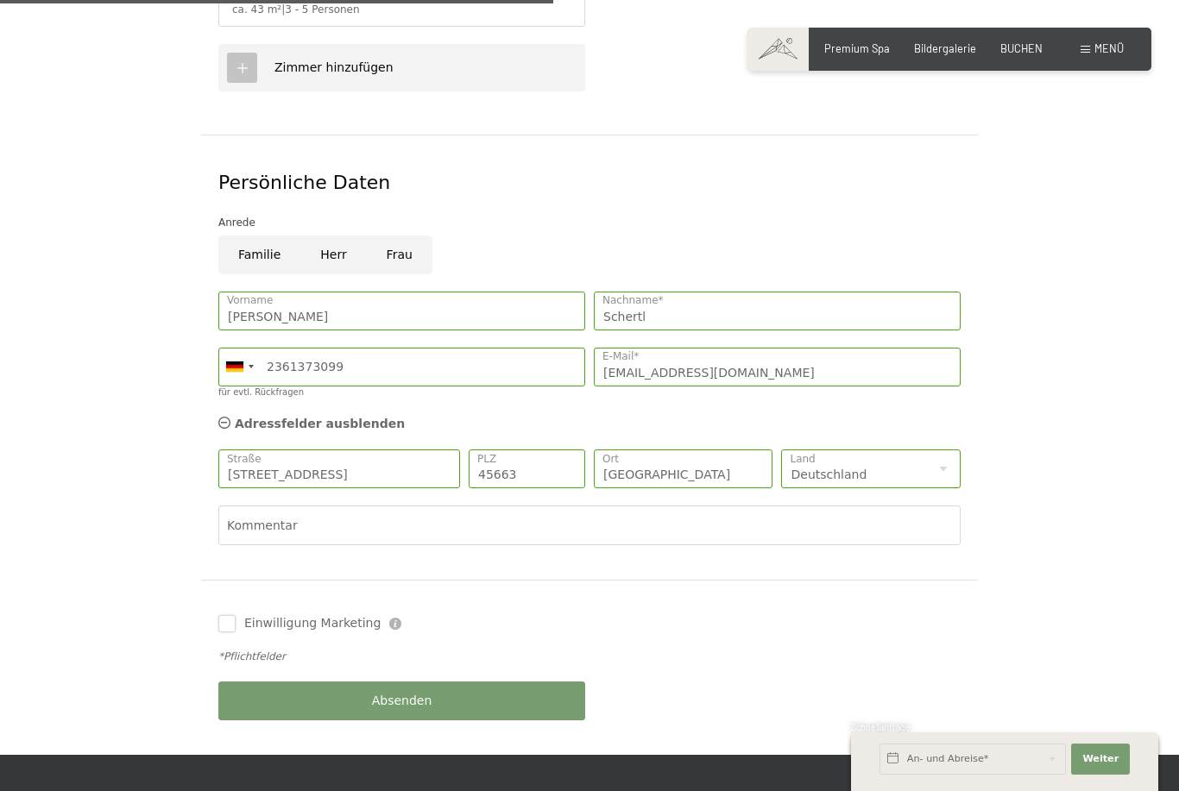
click at [224, 615] on input "Einwilligung Marketing" at bounding box center [226, 623] width 17 height 17
checkbox input "true"
click at [399, 693] on span "Absenden" at bounding box center [402, 701] width 60 height 17
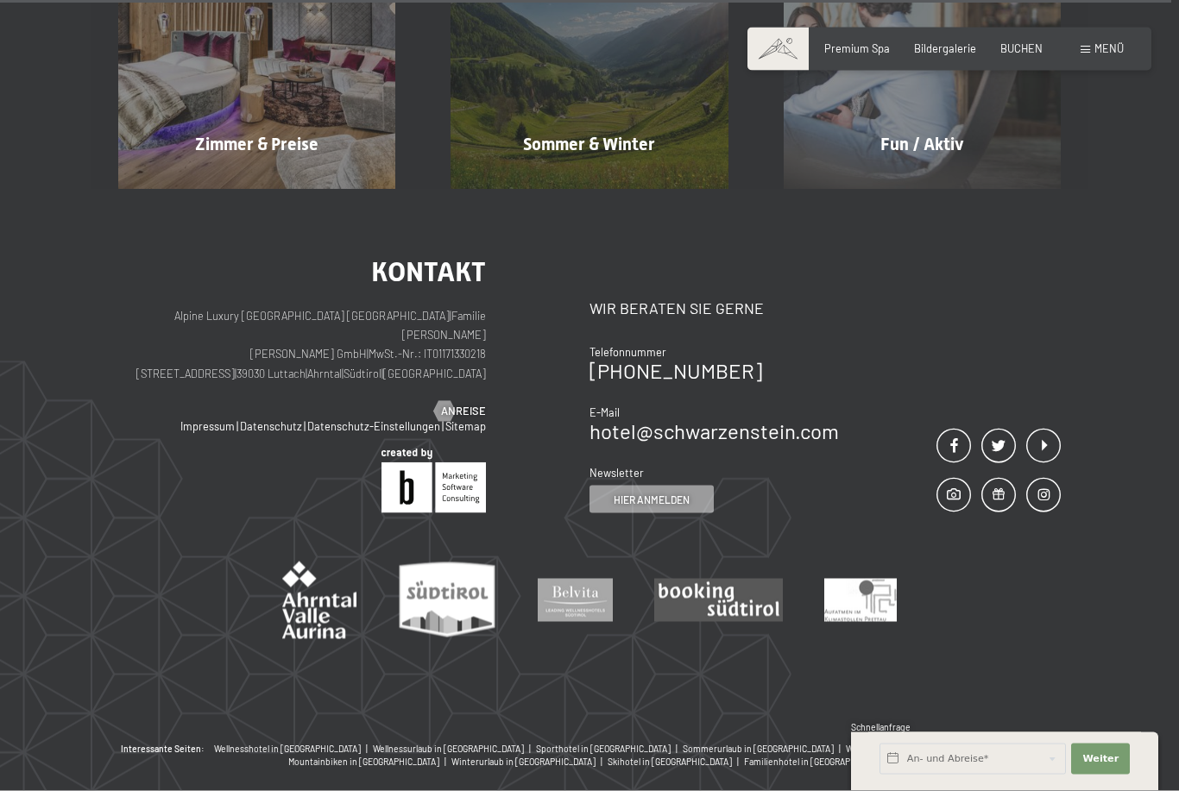
scroll to position [778, 0]
click at [469, 403] on span "Anreise" at bounding box center [480, 411] width 45 height 16
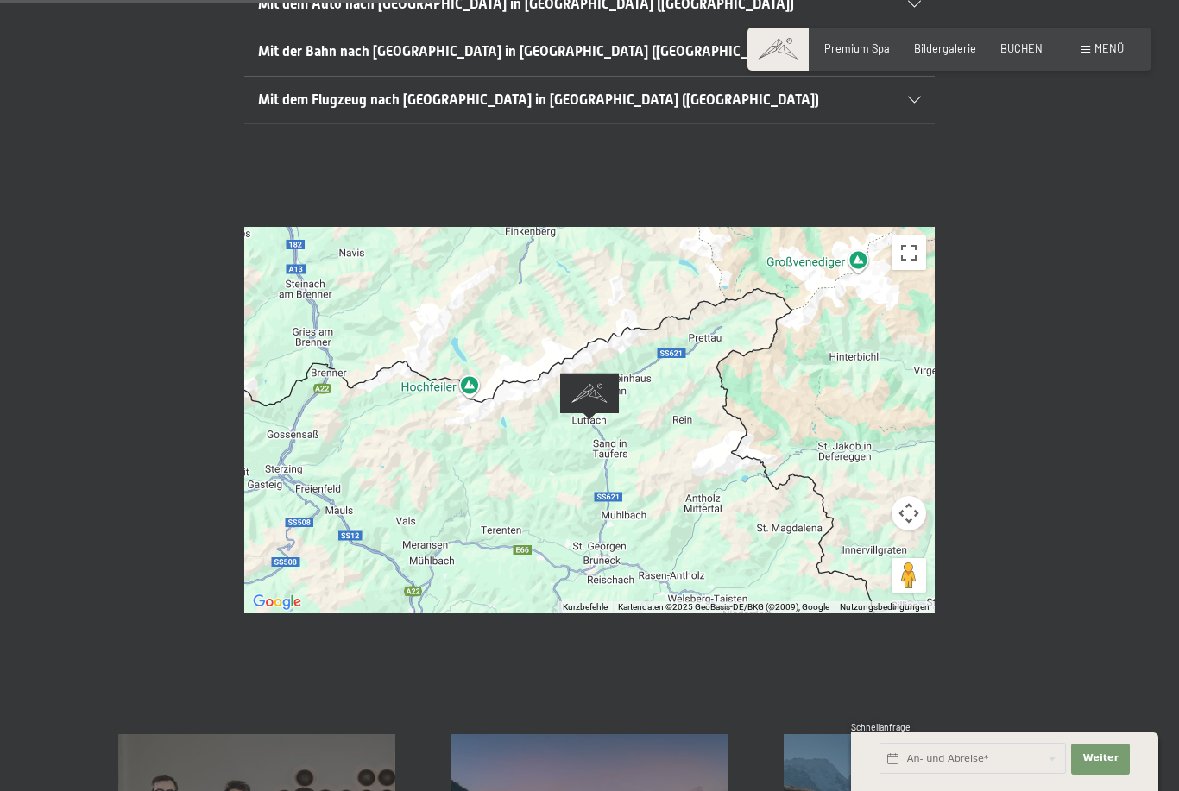
scroll to position [500, 0]
